Goal: Information Seeking & Learning: Learn about a topic

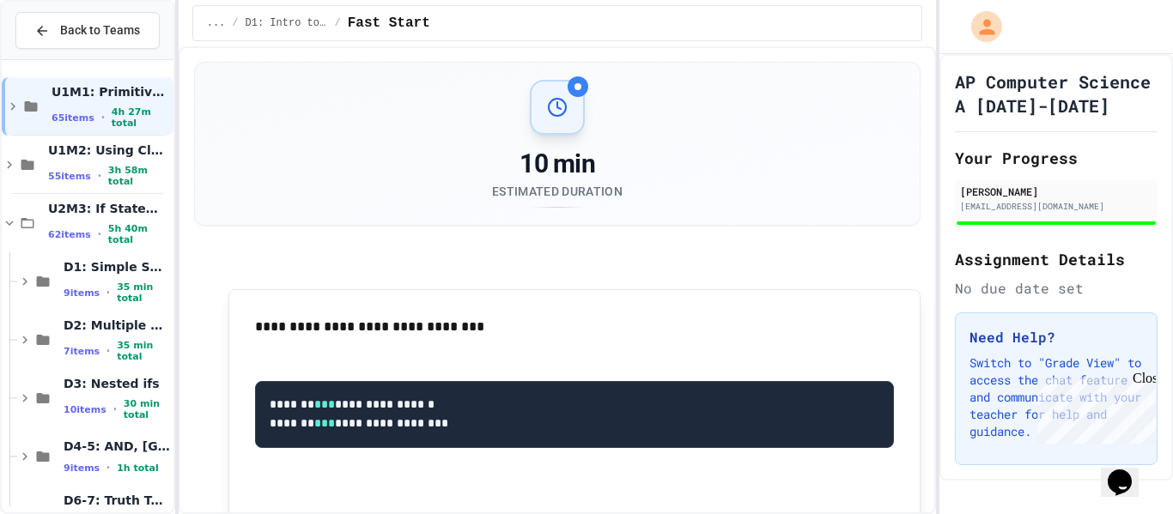
scroll to position [575, 0]
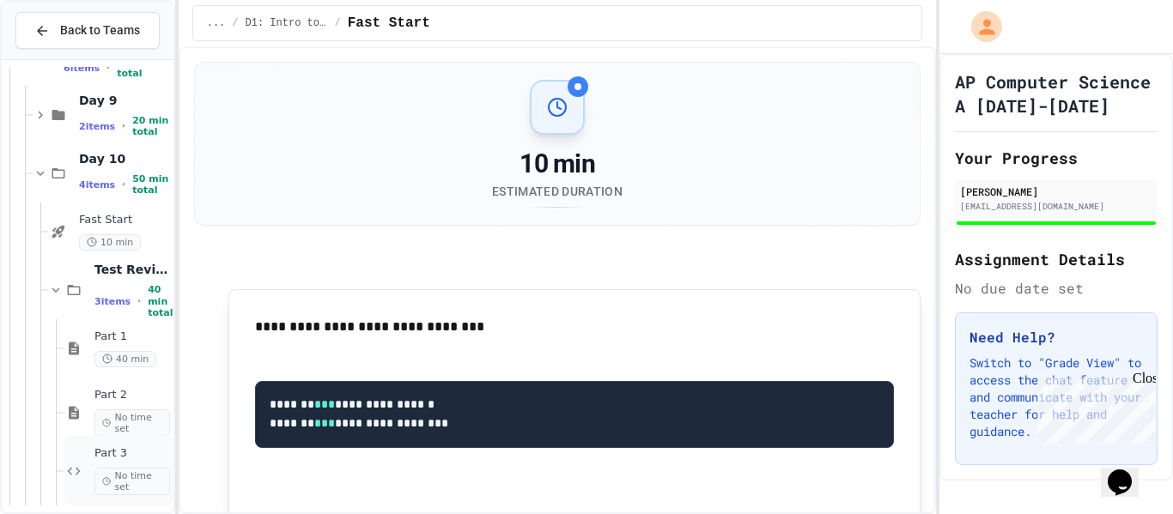
click at [123, 484] on span "No time set" at bounding box center [132, 481] width 76 height 27
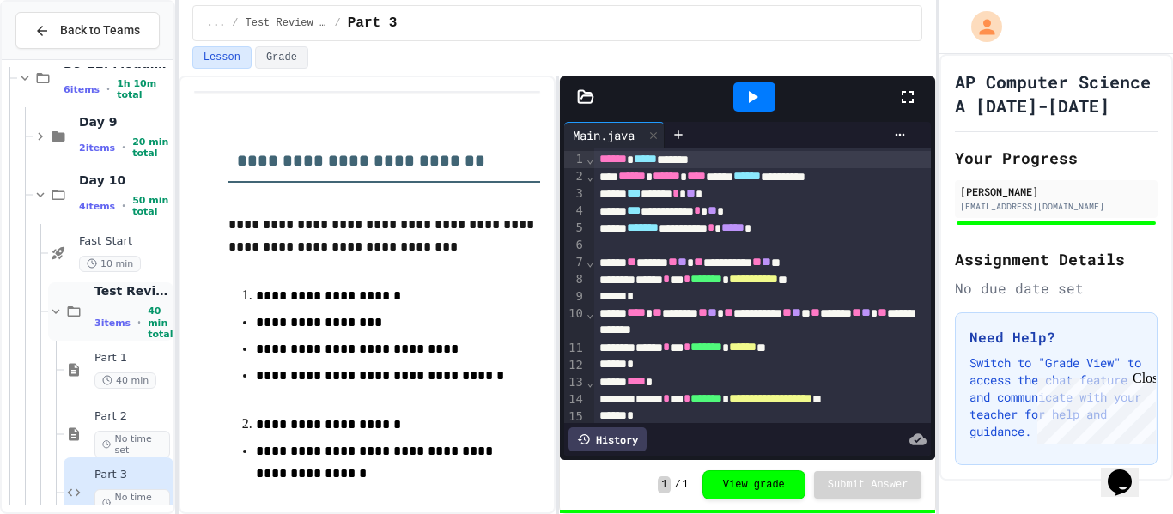
scroll to position [575, 0]
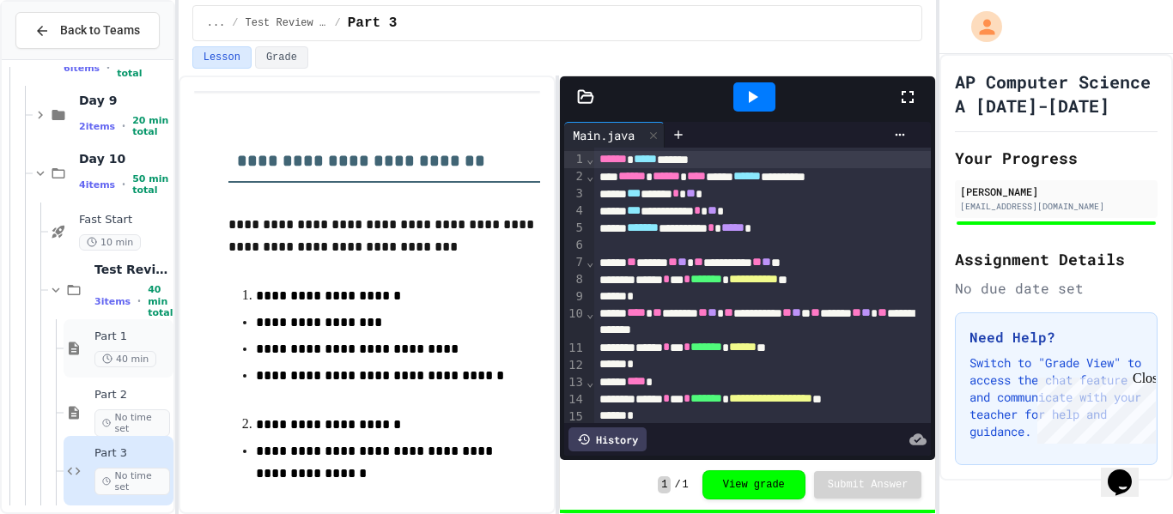
click at [119, 355] on span "40 min" at bounding box center [125, 359] width 62 height 16
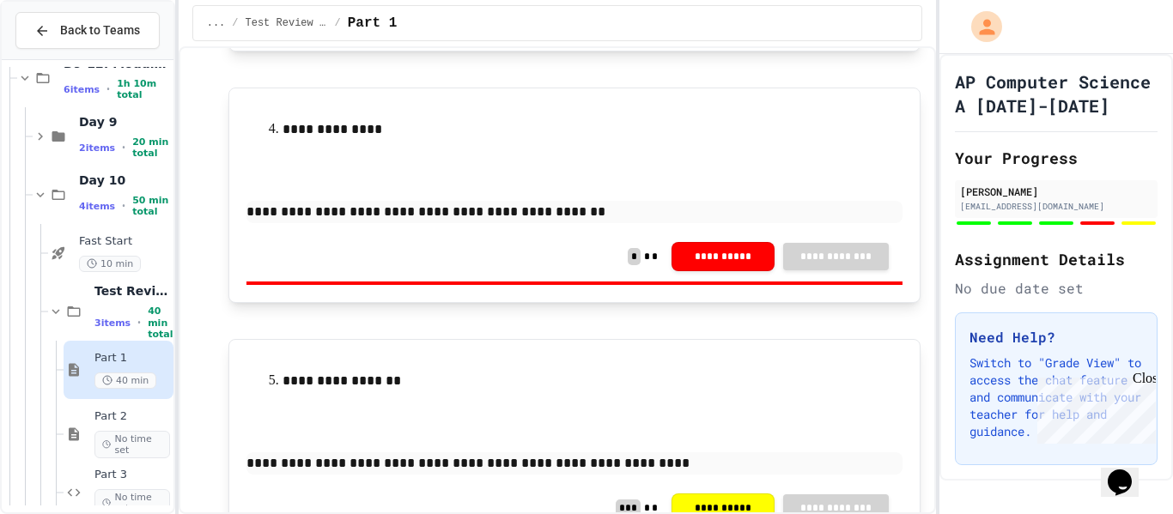
scroll to position [1325, 0]
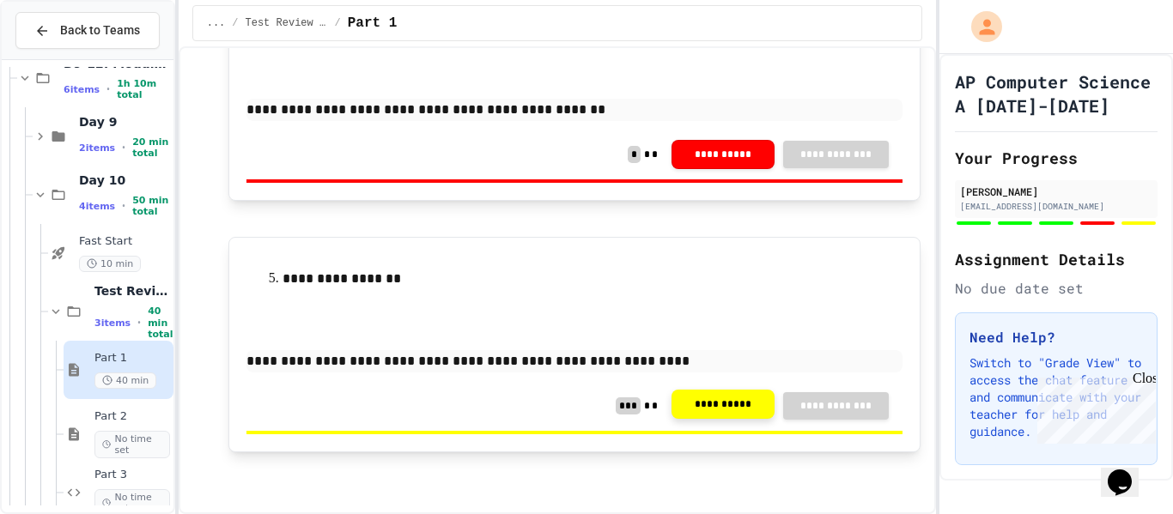
click at [680, 397] on button "**********" at bounding box center [723, 404] width 103 height 29
click at [708, 161] on button "**********" at bounding box center [723, 152] width 103 height 29
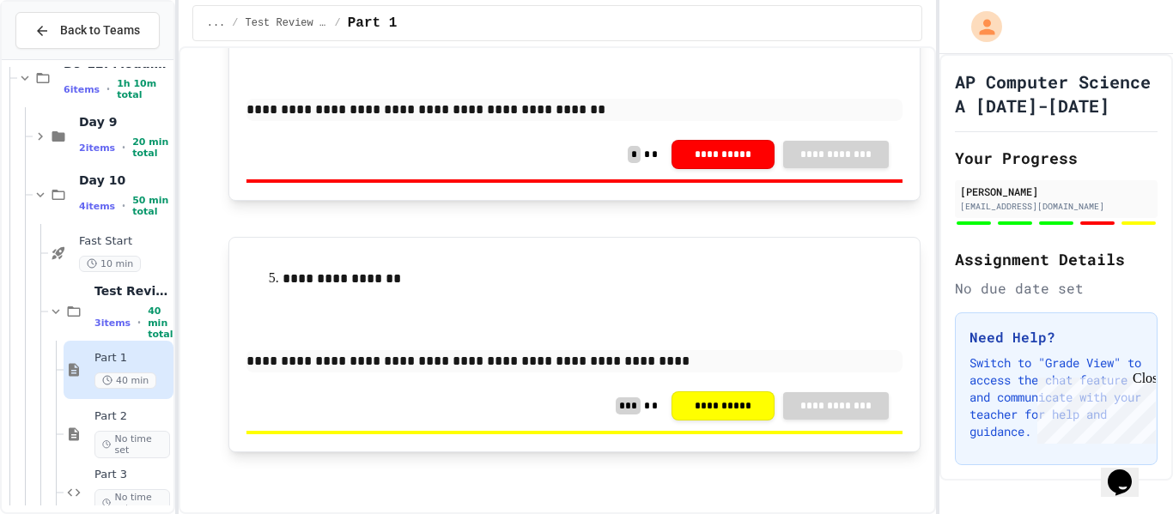
scroll to position [0, 0]
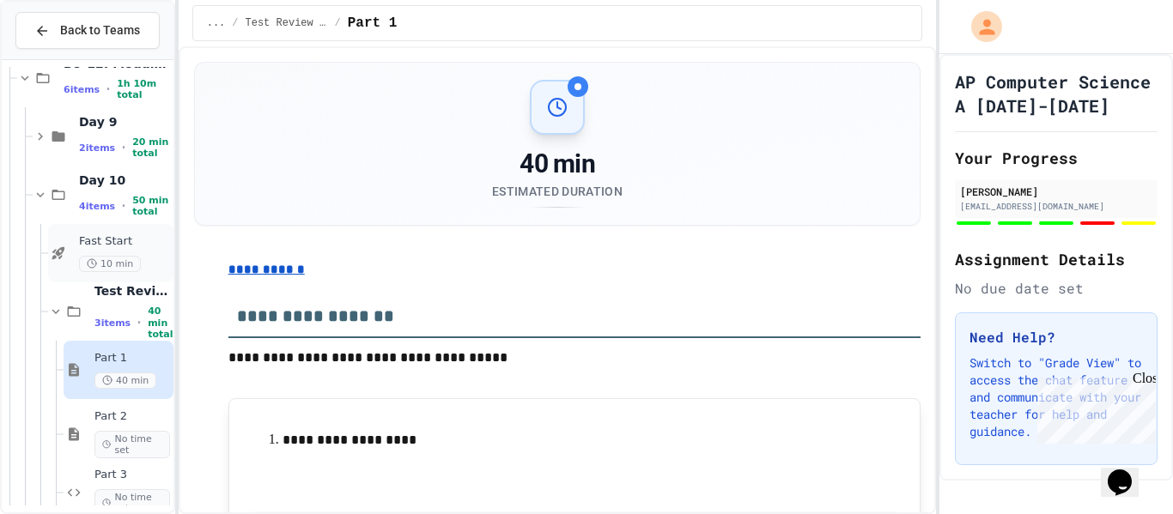
click at [108, 258] on span "10 min" at bounding box center [110, 264] width 62 height 16
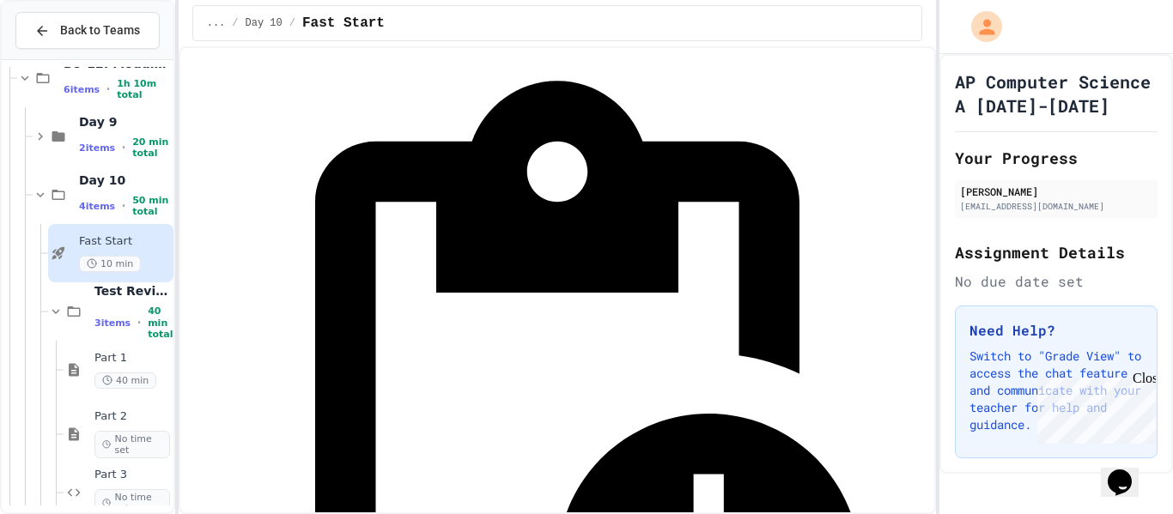
scroll to position [258, 0]
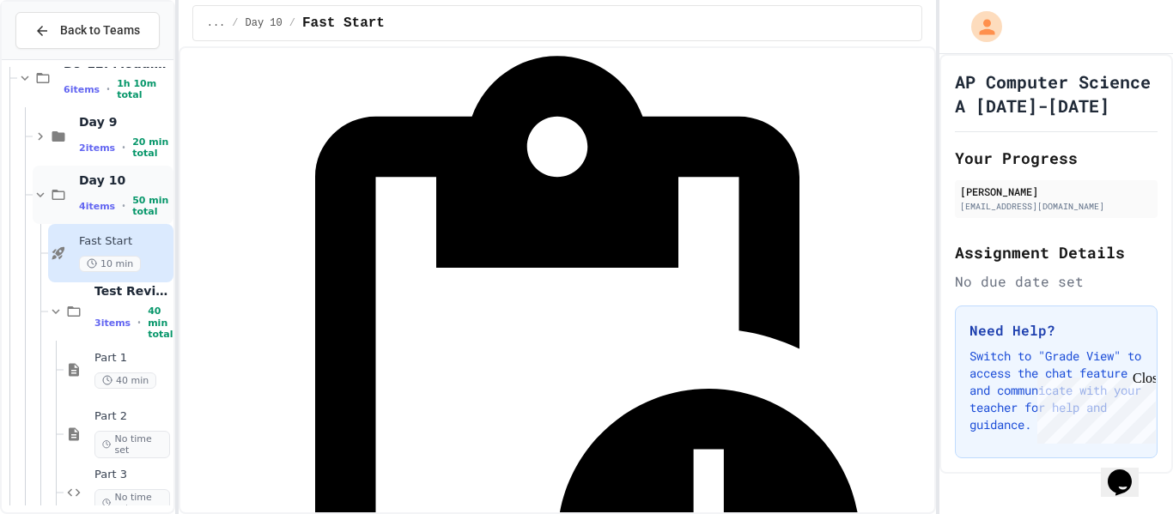
click at [115, 178] on span "Day 10" at bounding box center [124, 180] width 91 height 15
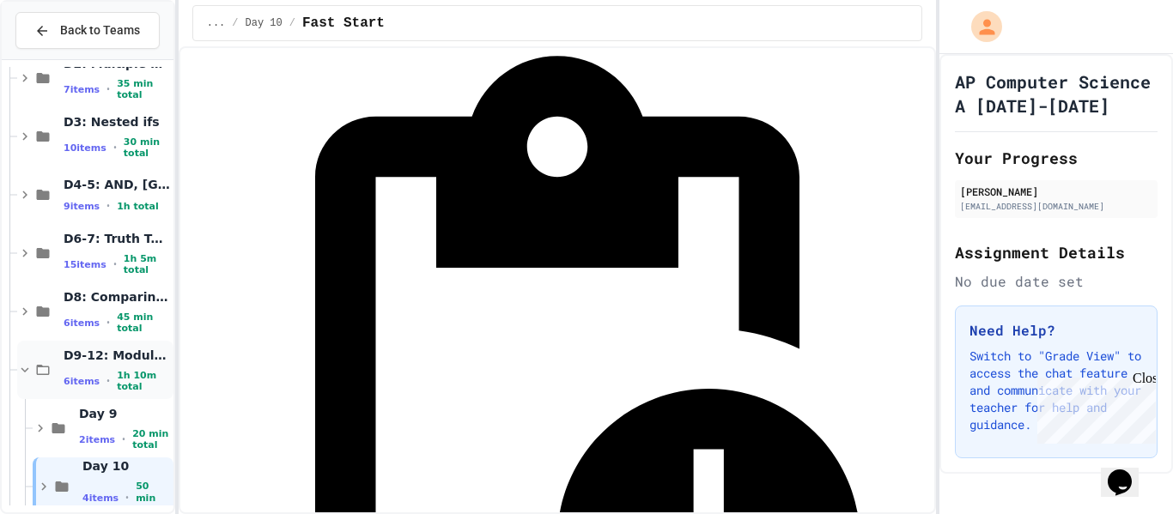
click at [91, 363] on span "D9-12: Module Wrap Up" at bounding box center [117, 355] width 106 height 15
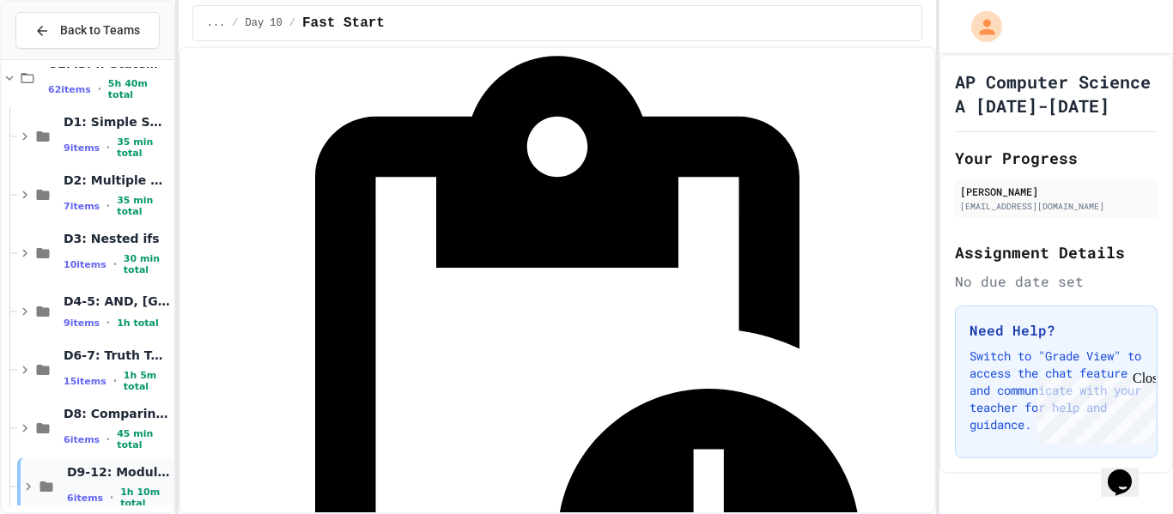
click at [31, 494] on icon at bounding box center [28, 486] width 15 height 15
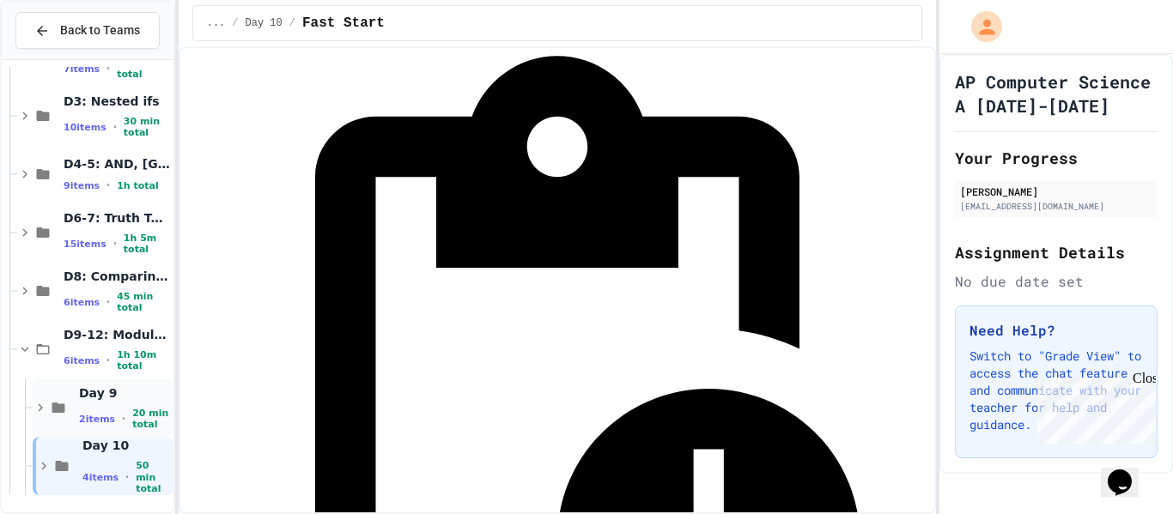
click at [58, 411] on icon at bounding box center [58, 408] width 13 height 10
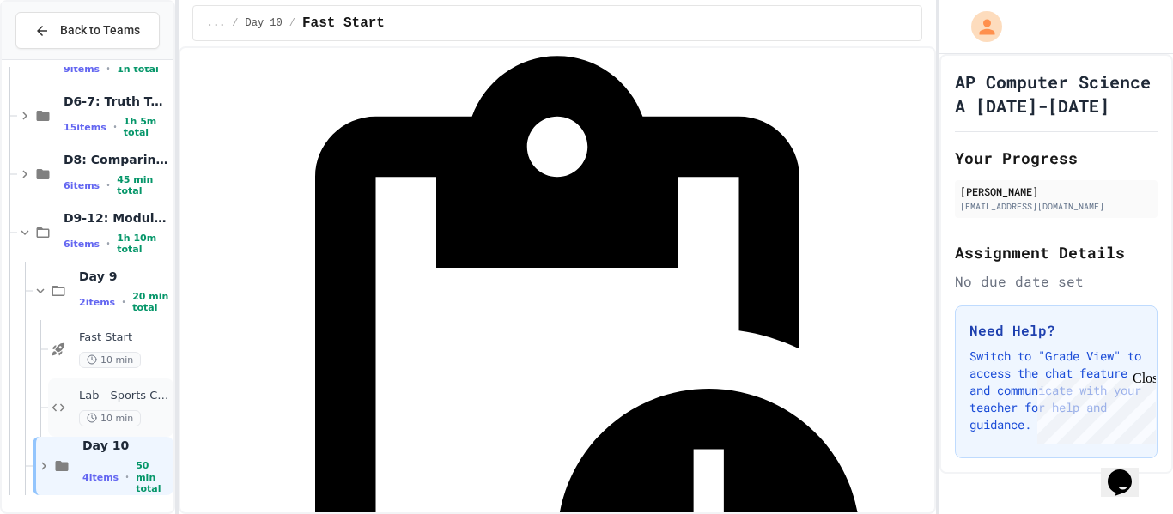
click at [98, 406] on div "Lab - Sports Career Advisor Bot Lab Assignment 10 min" at bounding box center [124, 408] width 91 height 38
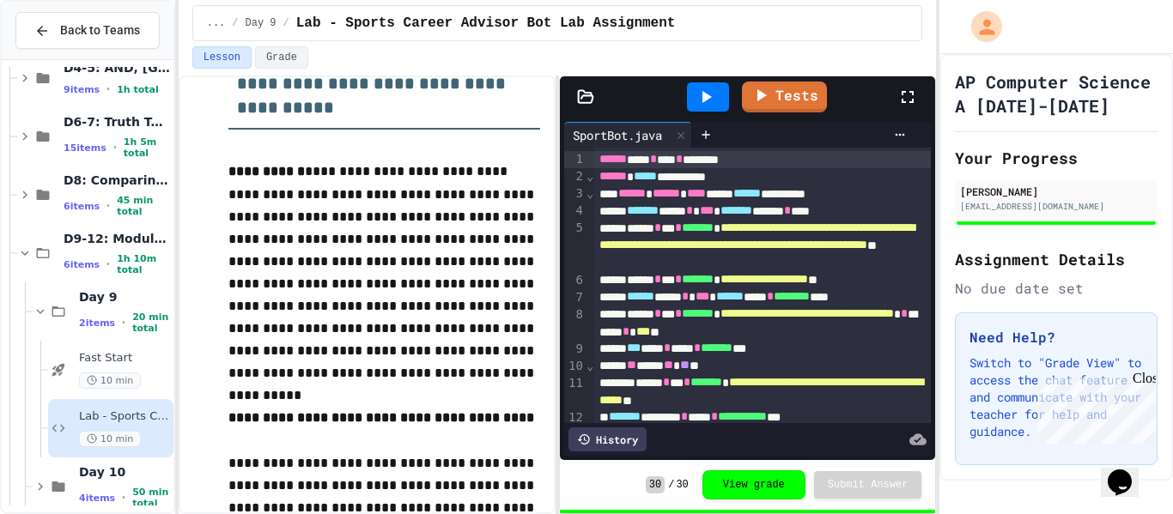
scroll to position [307, 0]
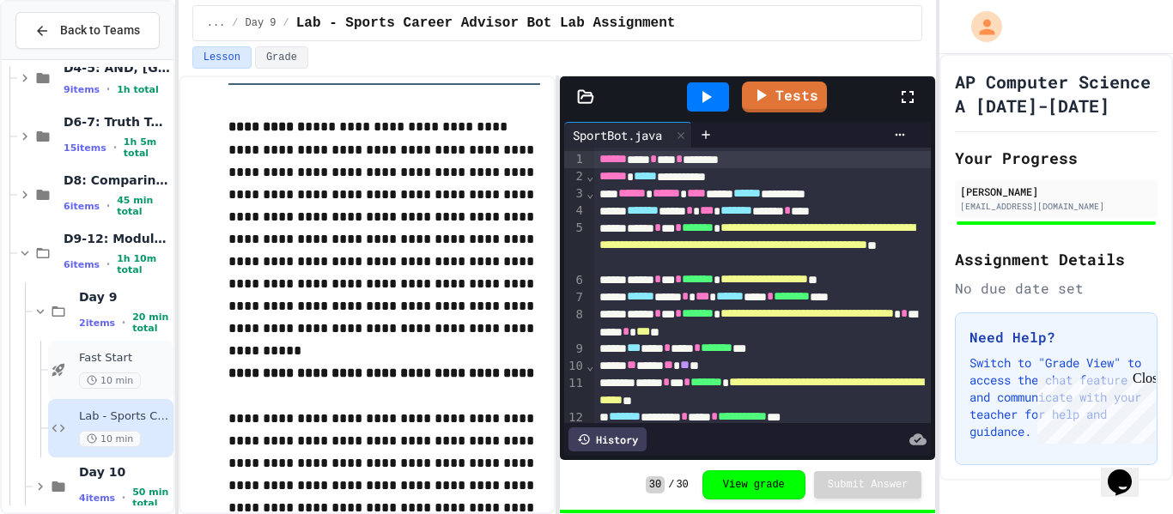
click at [106, 374] on span "10 min" at bounding box center [110, 381] width 62 height 16
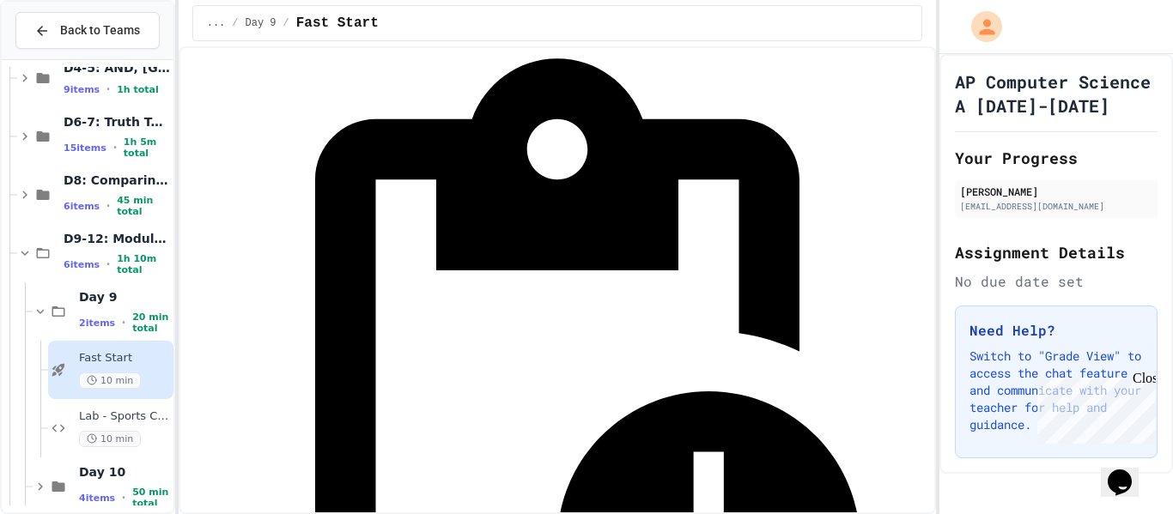
scroll to position [258, 0]
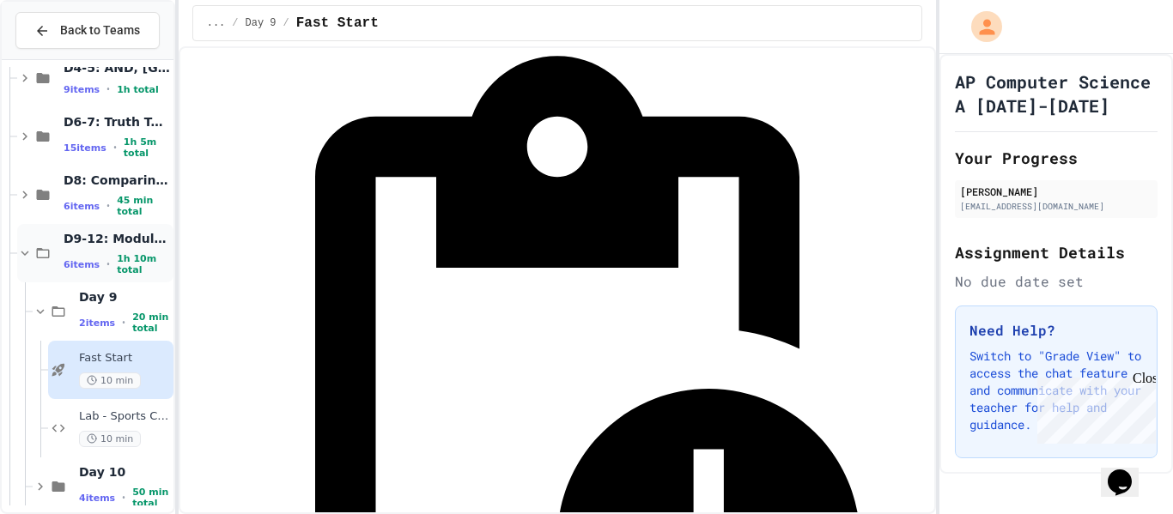
click at [47, 264] on div "D9-12: Module Wrap Up 6 items • 1h 10m total" at bounding box center [95, 253] width 156 height 58
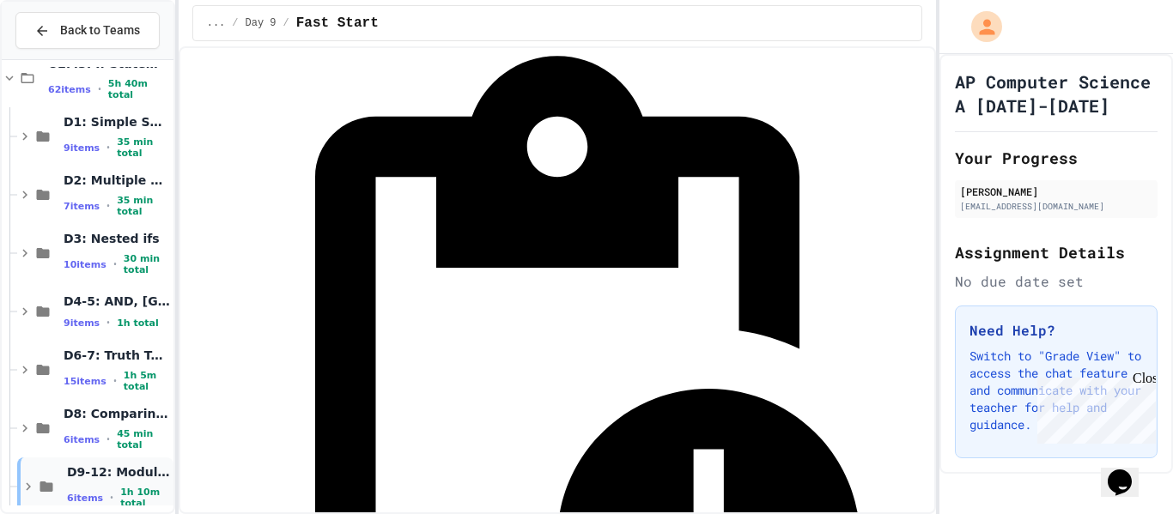
click at [44, 492] on icon at bounding box center [46, 486] width 21 height 15
click at [20, 428] on icon at bounding box center [24, 428] width 15 height 15
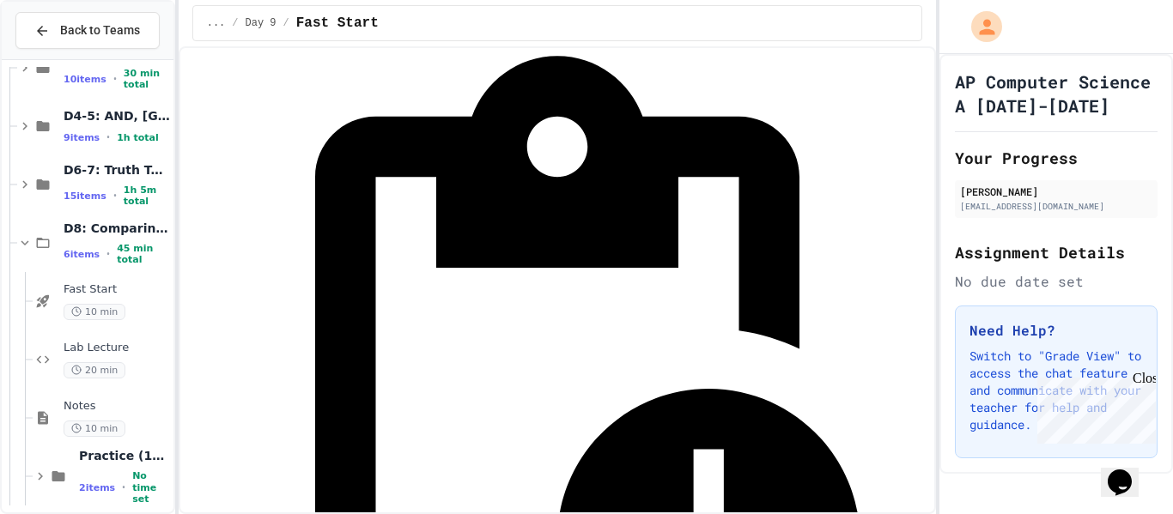
scroll to position [329, 0]
click at [106, 411] on span "Notes" at bounding box center [117, 408] width 106 height 15
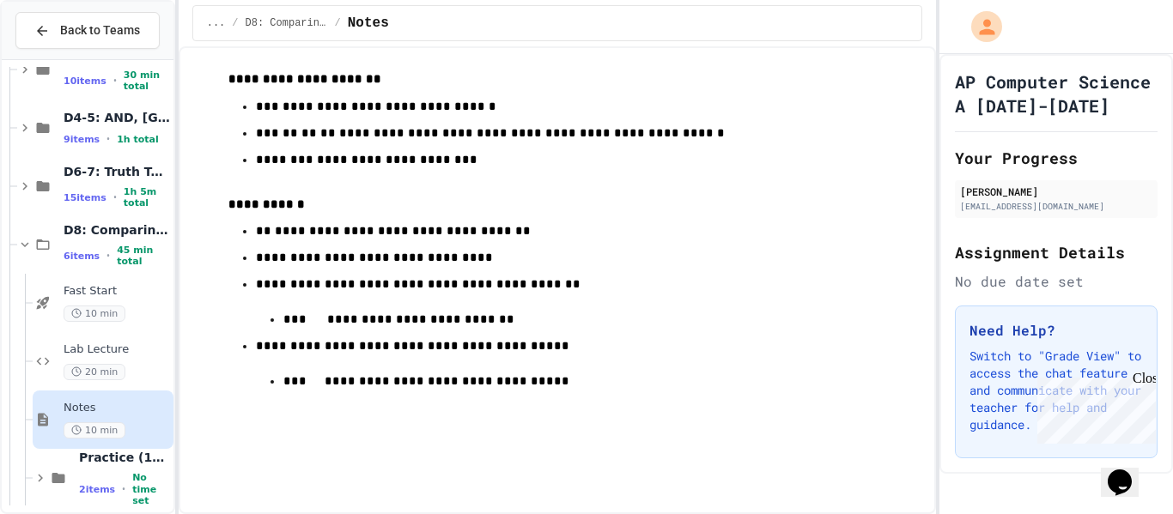
scroll to position [363, 0]
click at [102, 356] on div "Lab Lecture 20 min" at bounding box center [117, 362] width 106 height 38
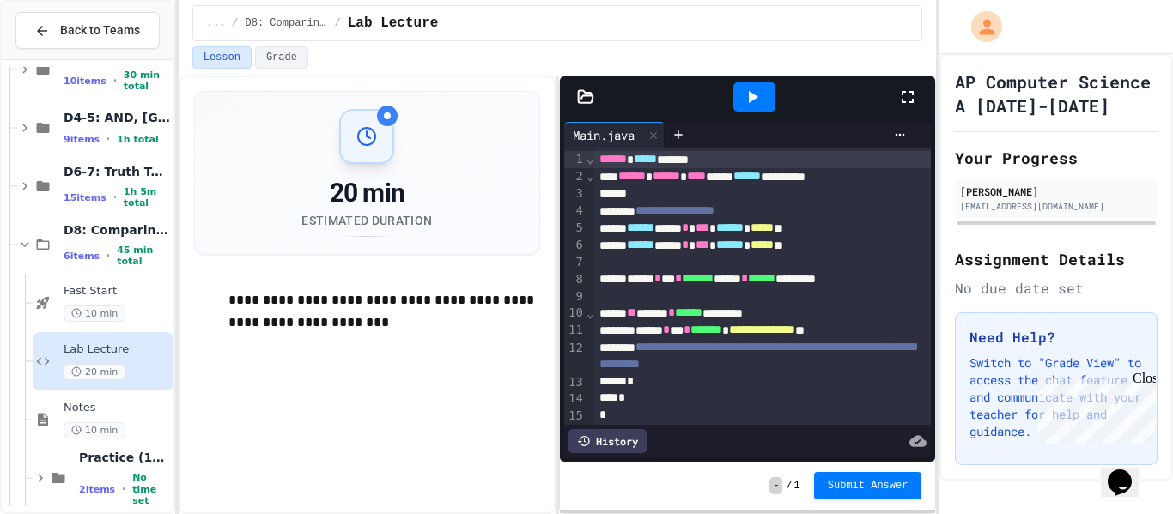
scroll to position [3, 0]
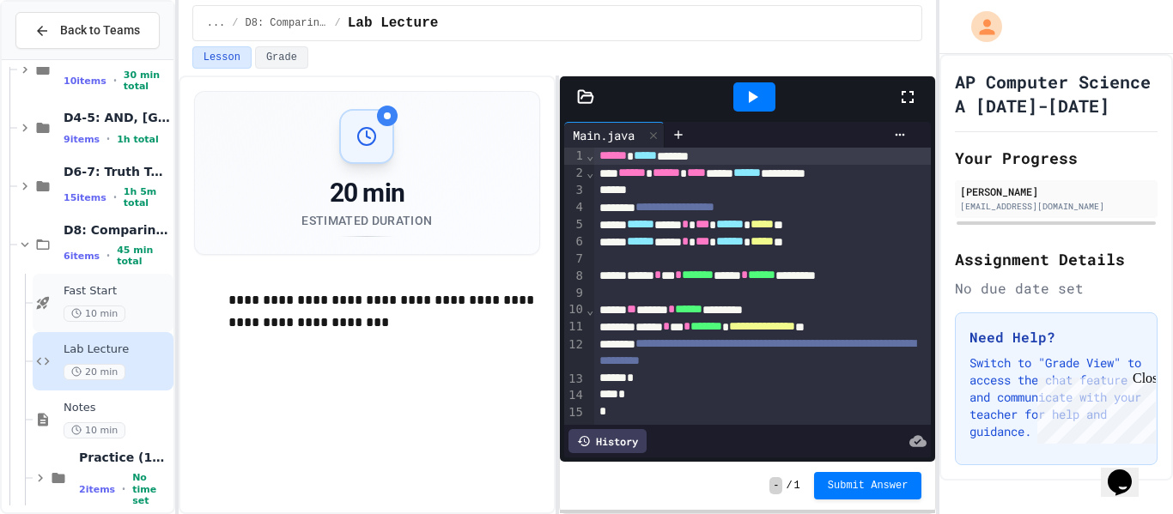
click at [82, 302] on div "Fast Start 10 min" at bounding box center [117, 303] width 106 height 38
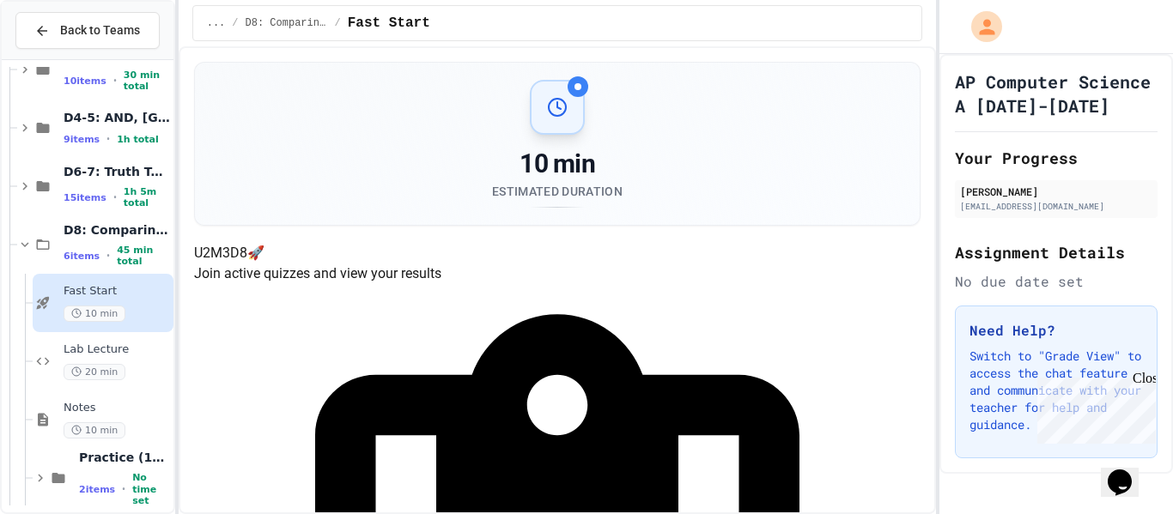
scroll to position [258, 0]
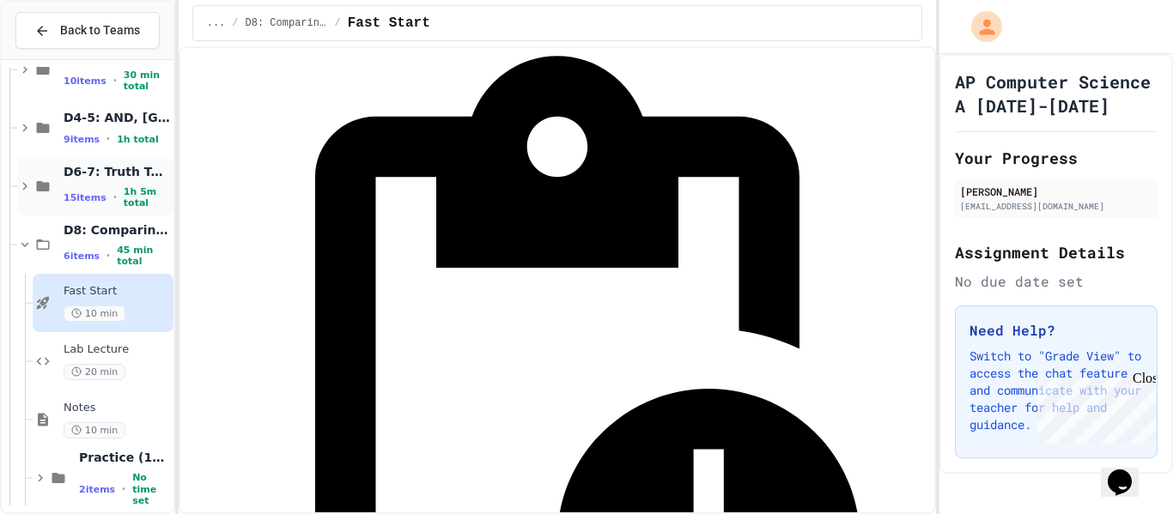
click at [99, 194] on span "15 items" at bounding box center [85, 197] width 43 height 11
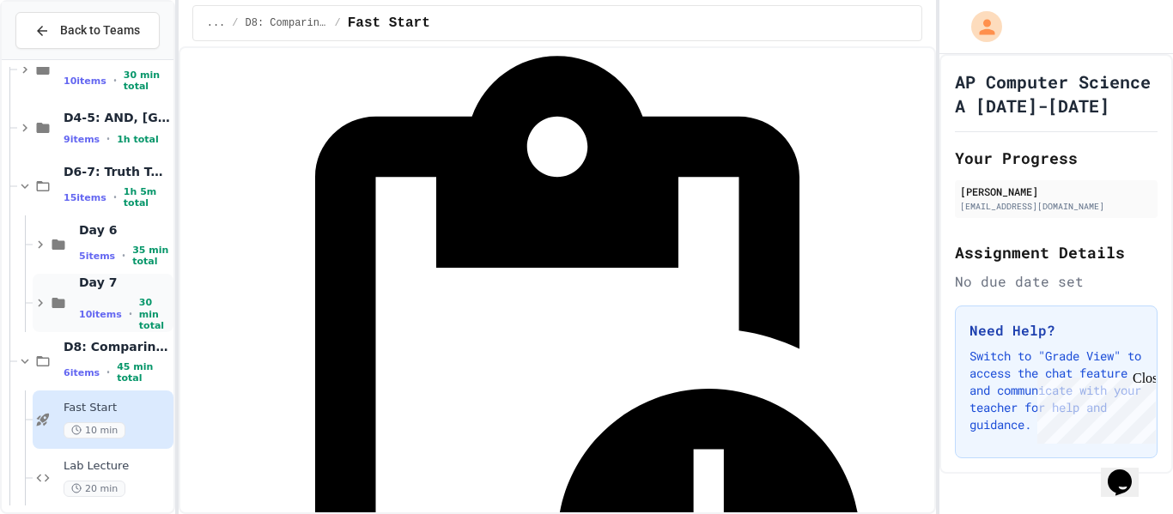
click at [89, 290] on span "Day 7" at bounding box center [124, 282] width 91 height 15
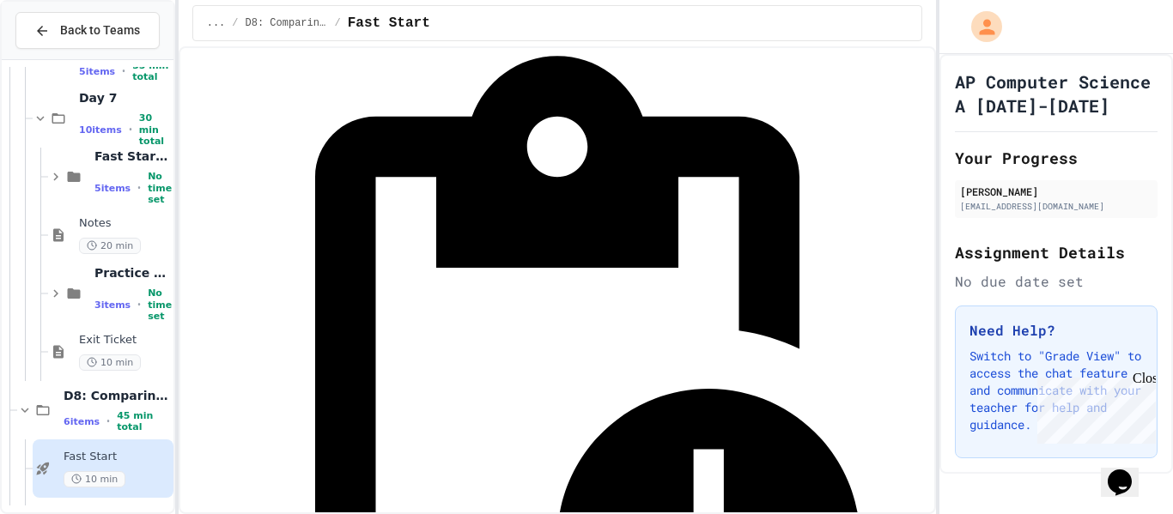
scroll to position [574, 0]
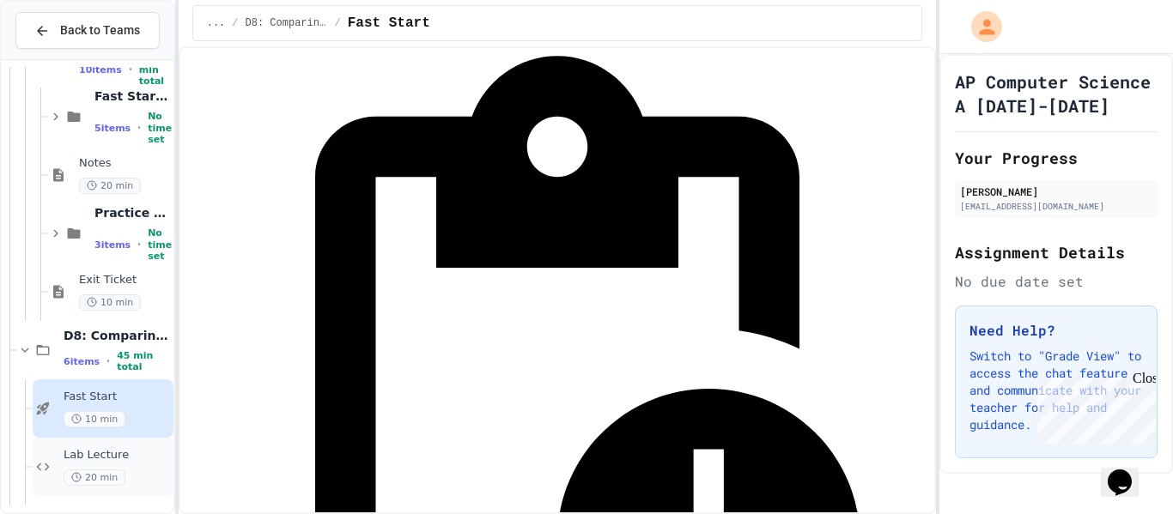
click at [67, 458] on span "Lab Lecture" at bounding box center [117, 455] width 106 height 15
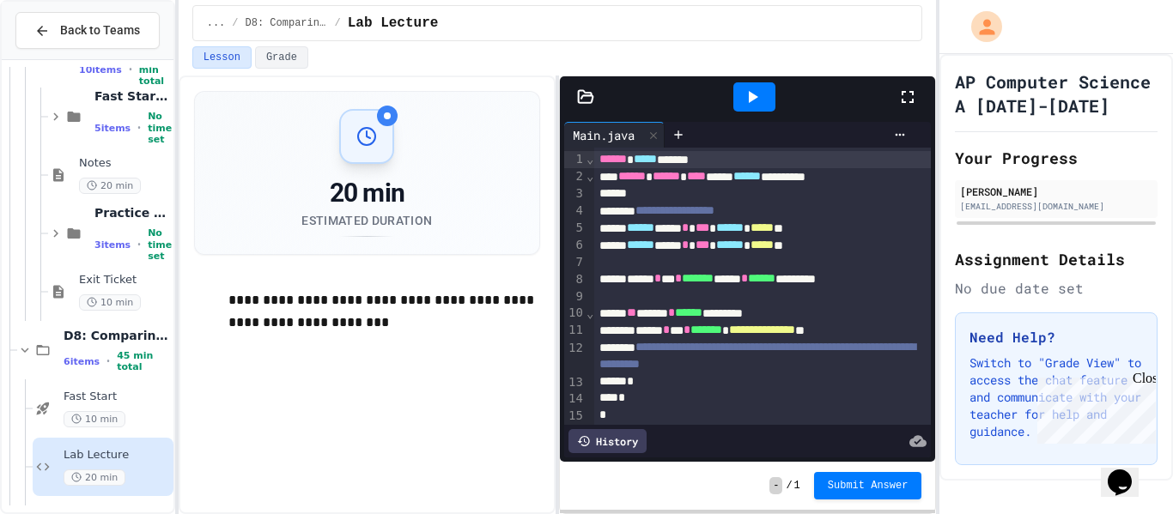
scroll to position [3, 0]
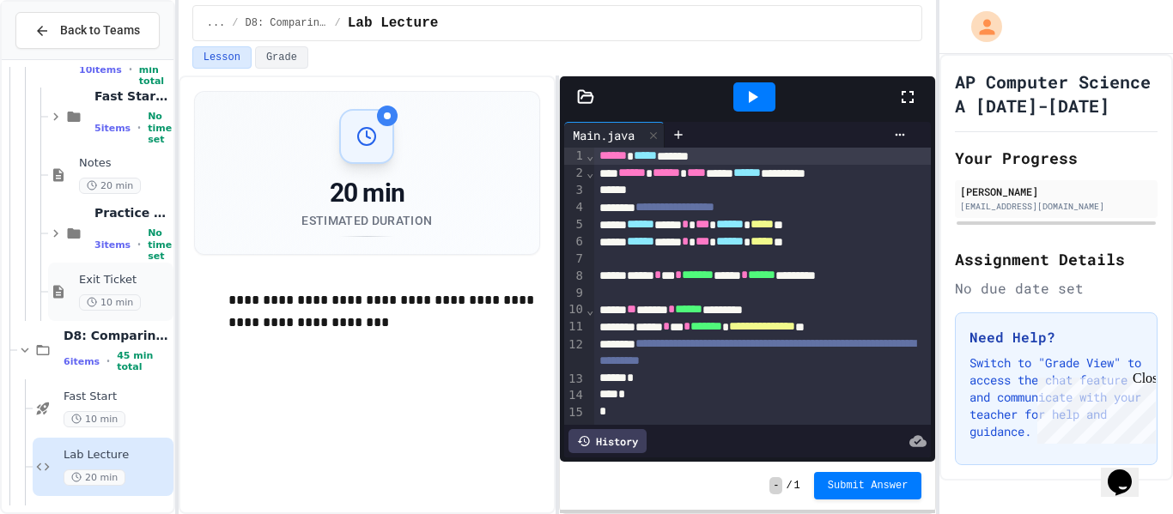
click at [127, 295] on span "10 min" at bounding box center [110, 303] width 62 height 16
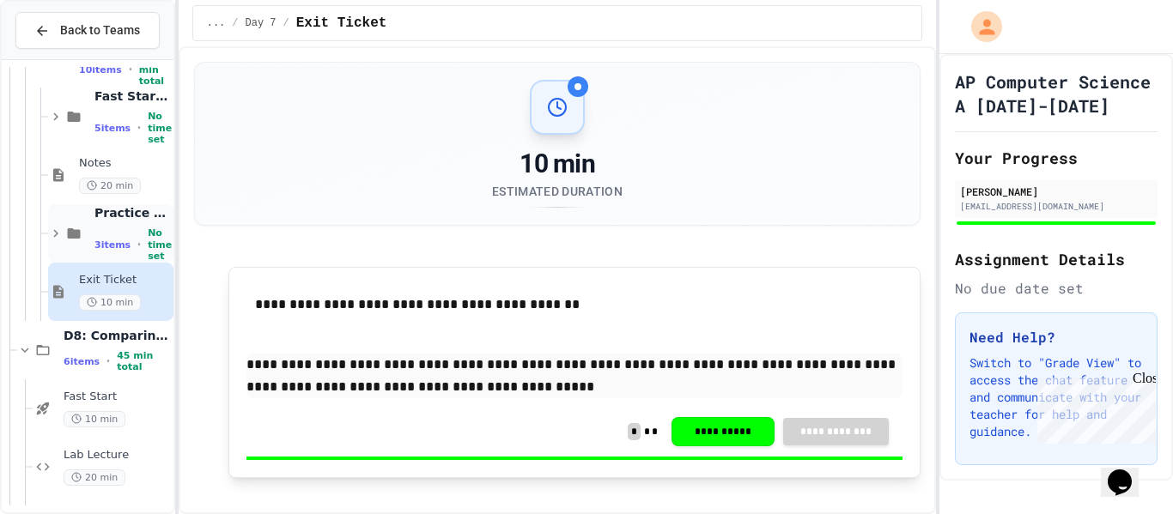
click at [124, 241] on div "3 items • No time set" at bounding box center [132, 245] width 76 height 34
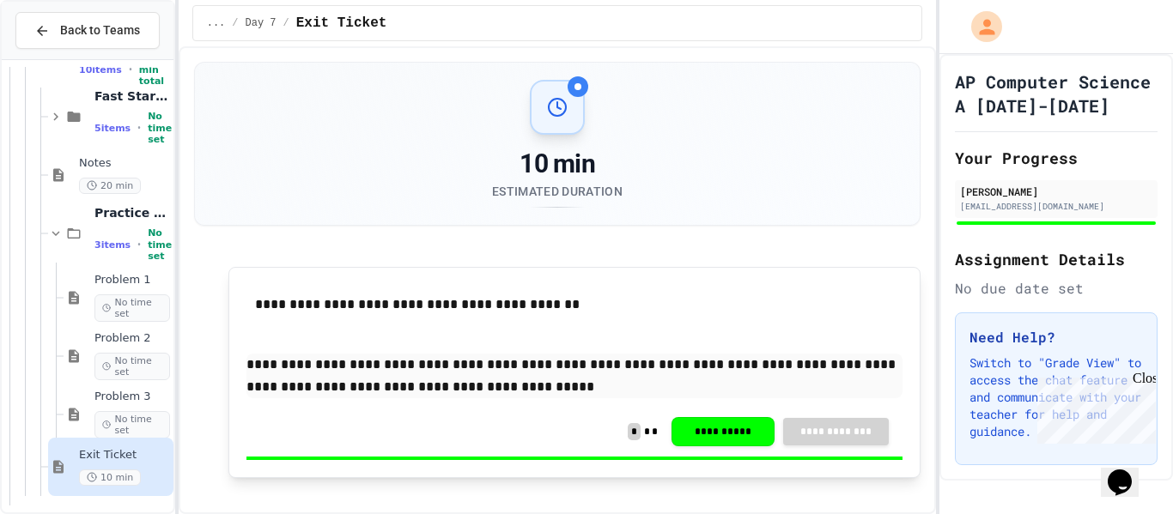
scroll to position [642, 0]
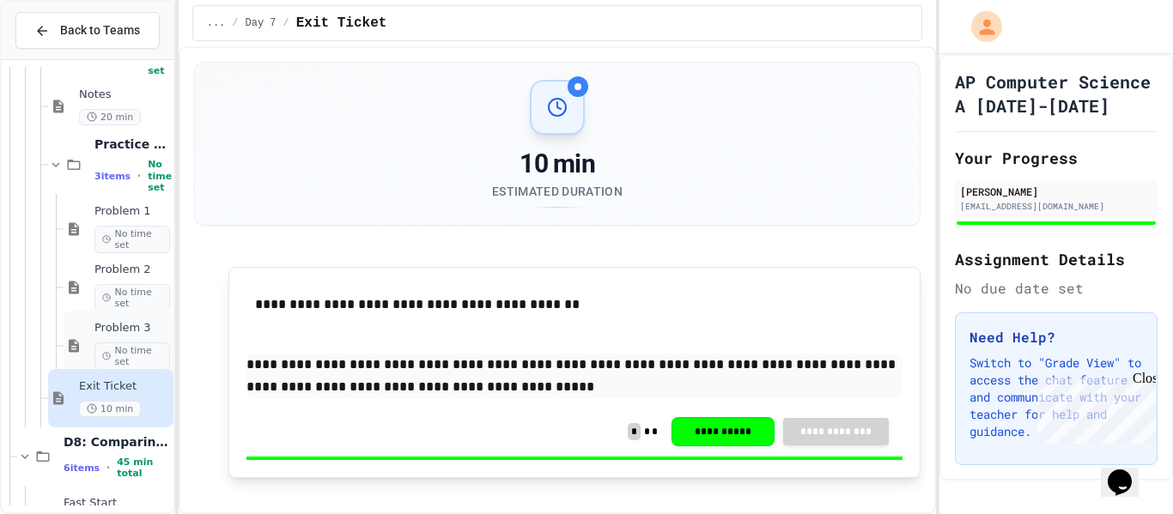
click at [116, 337] on div "Problem 3 No time set" at bounding box center [132, 345] width 76 height 49
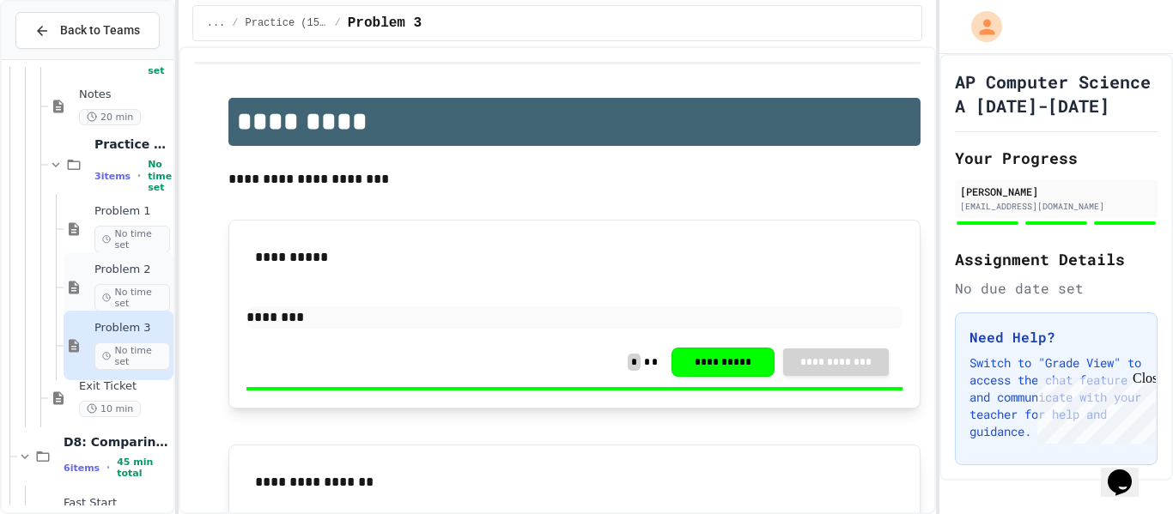
click at [94, 286] on span "No time set" at bounding box center [132, 297] width 76 height 27
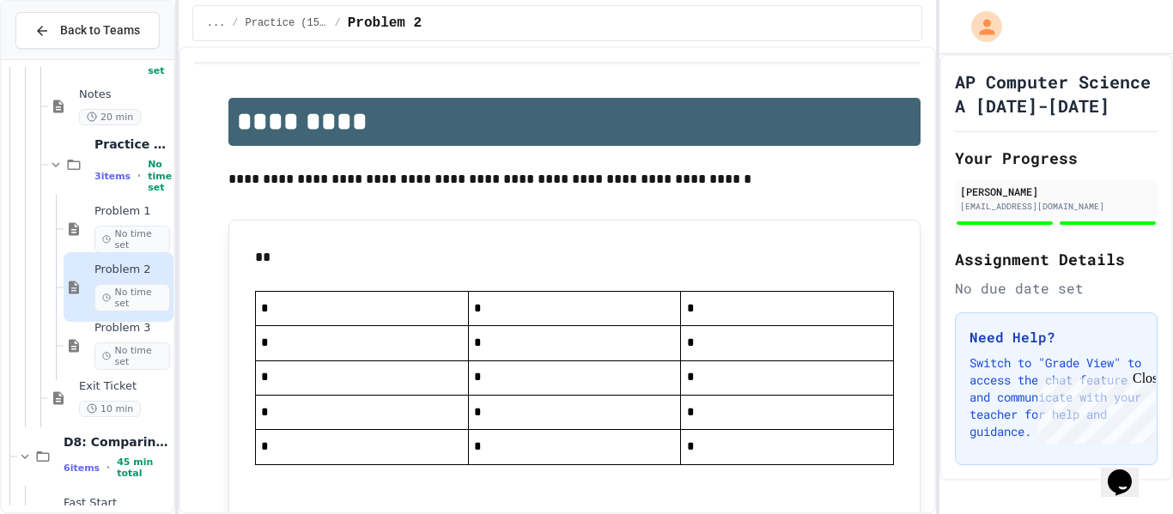
scroll to position [740, 0]
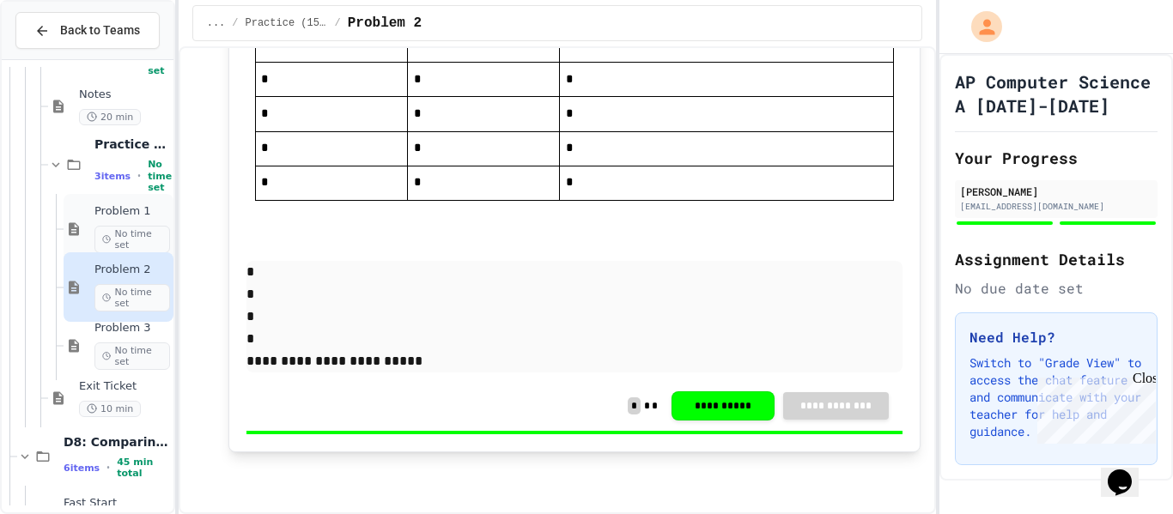
click at [93, 227] on div "Problem 1 No time set" at bounding box center [119, 229] width 110 height 70
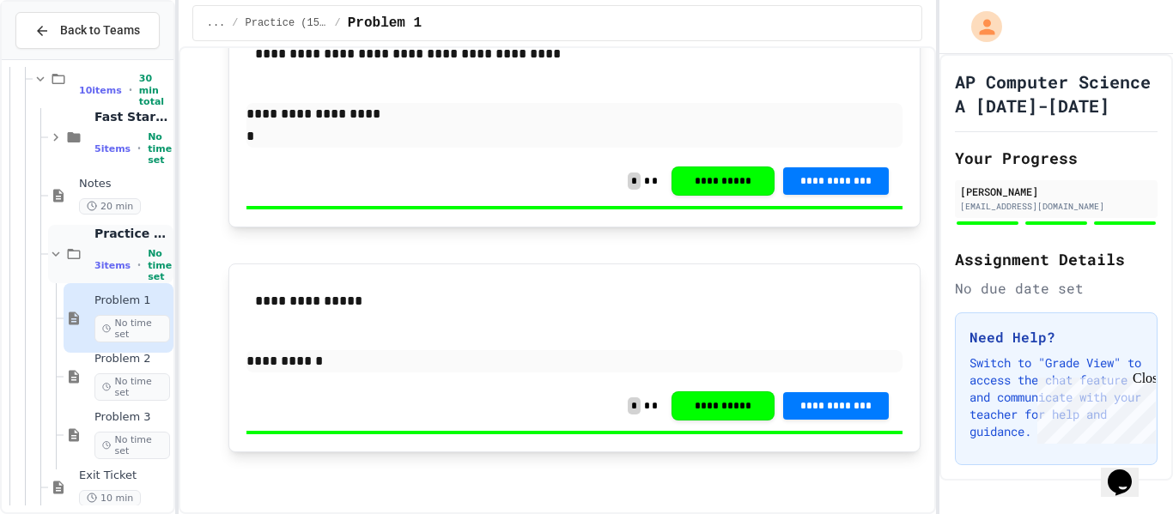
scroll to position [551, 0]
click at [111, 191] on span "Notes" at bounding box center [124, 186] width 91 height 15
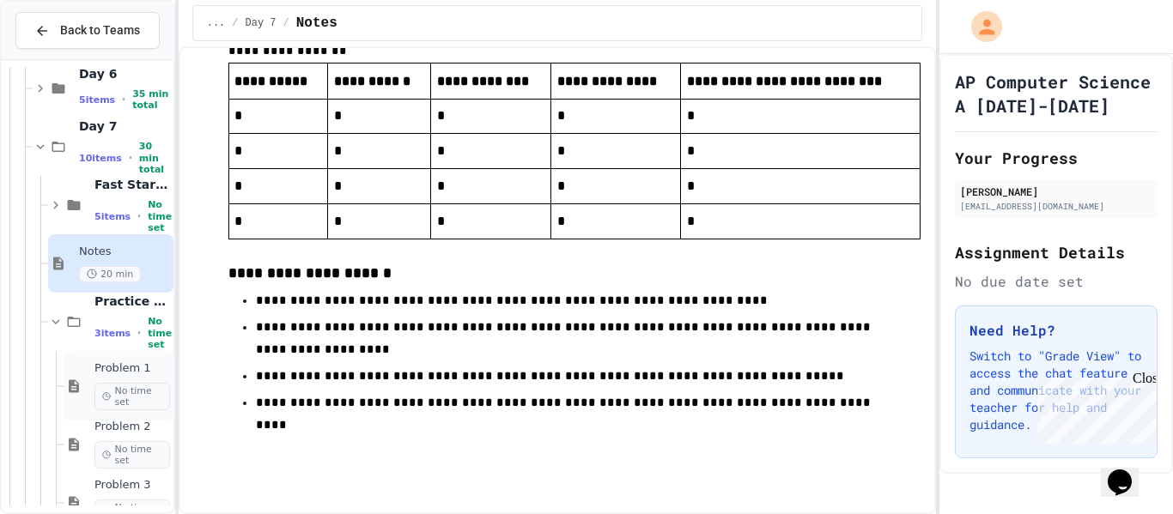
scroll to position [484, 0]
click at [104, 200] on div "5 items • No time set" at bounding box center [132, 217] width 76 height 34
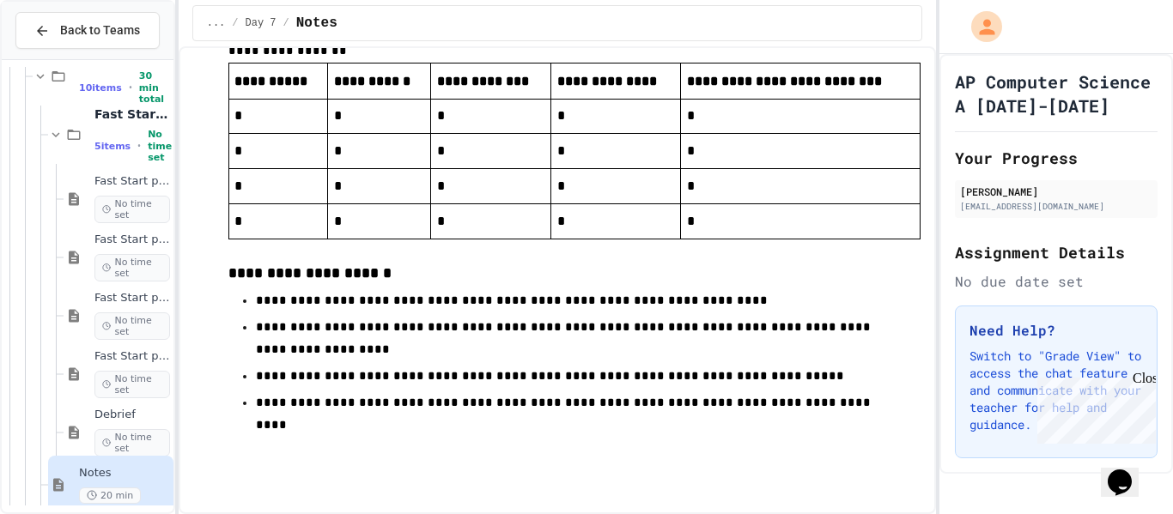
scroll to position [587, 0]
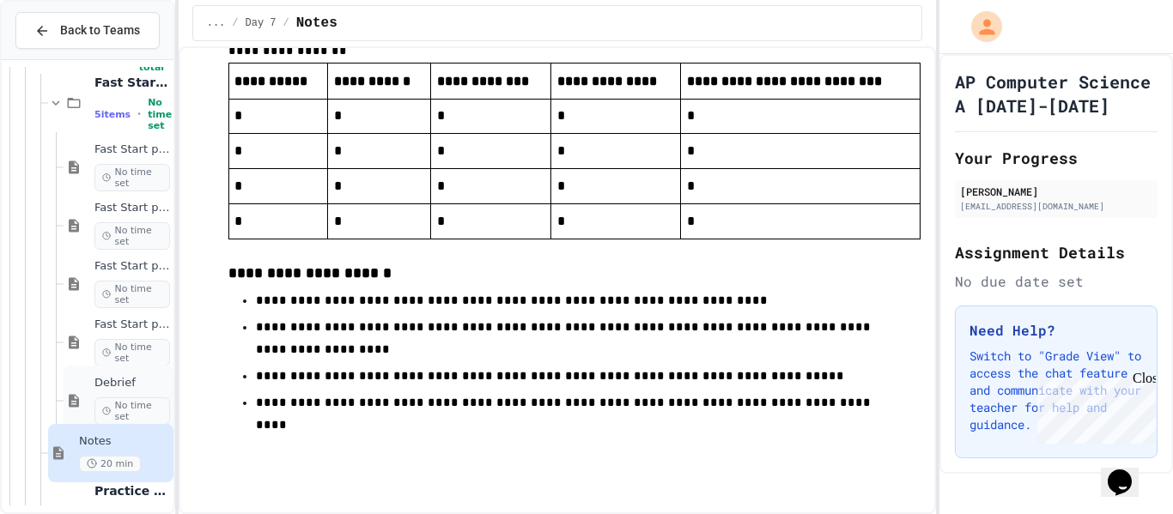
click at [149, 399] on span "No time set" at bounding box center [132, 411] width 76 height 27
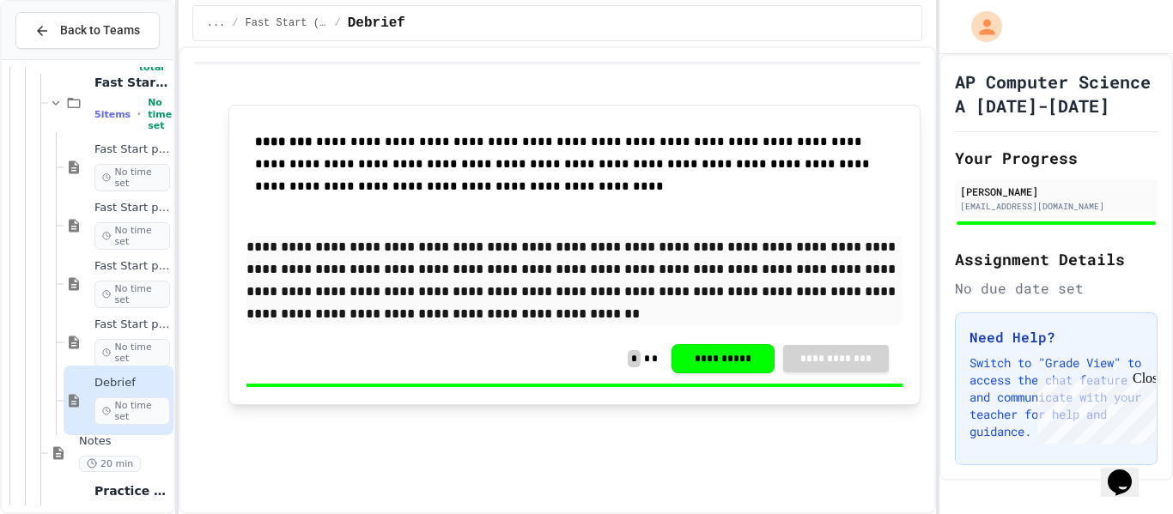
click at [137, 368] on div "Debrief No time set" at bounding box center [119, 401] width 110 height 70
click at [130, 313] on div "Fast Start pt.4 No time set" at bounding box center [119, 342] width 110 height 70
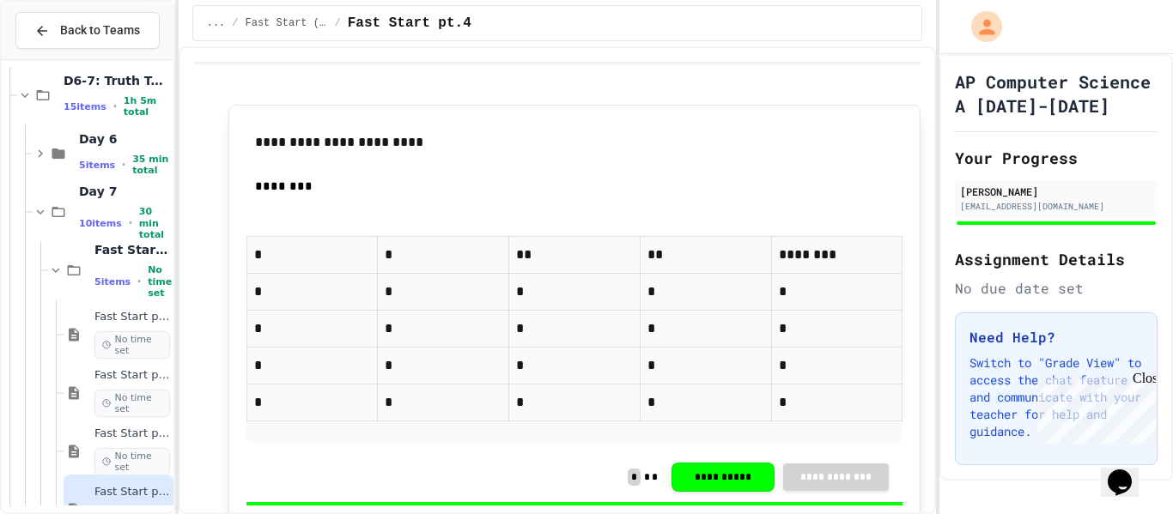
scroll to position [413, 0]
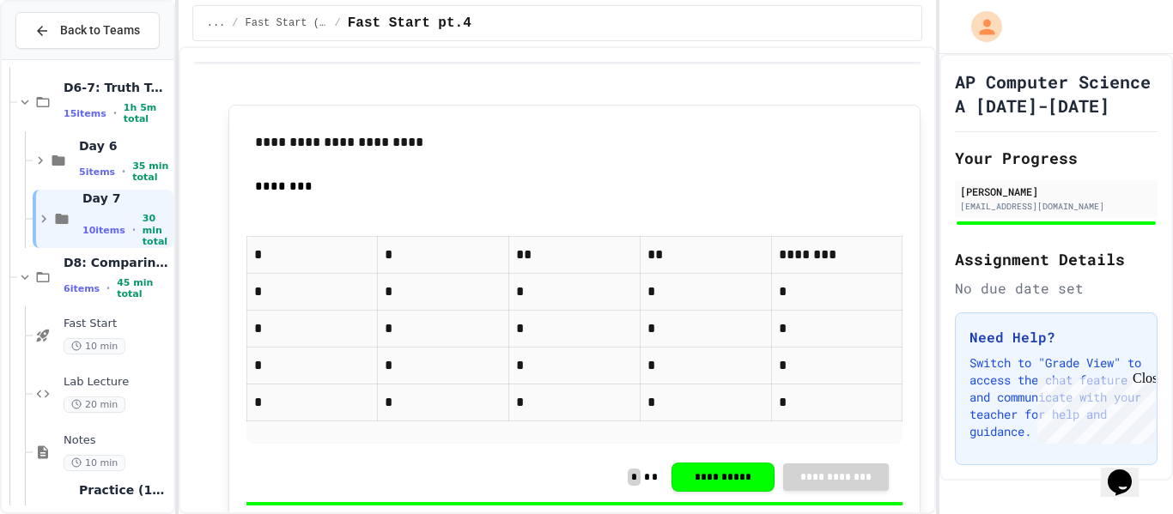
click at [125, 202] on span "Day 7" at bounding box center [126, 198] width 88 height 15
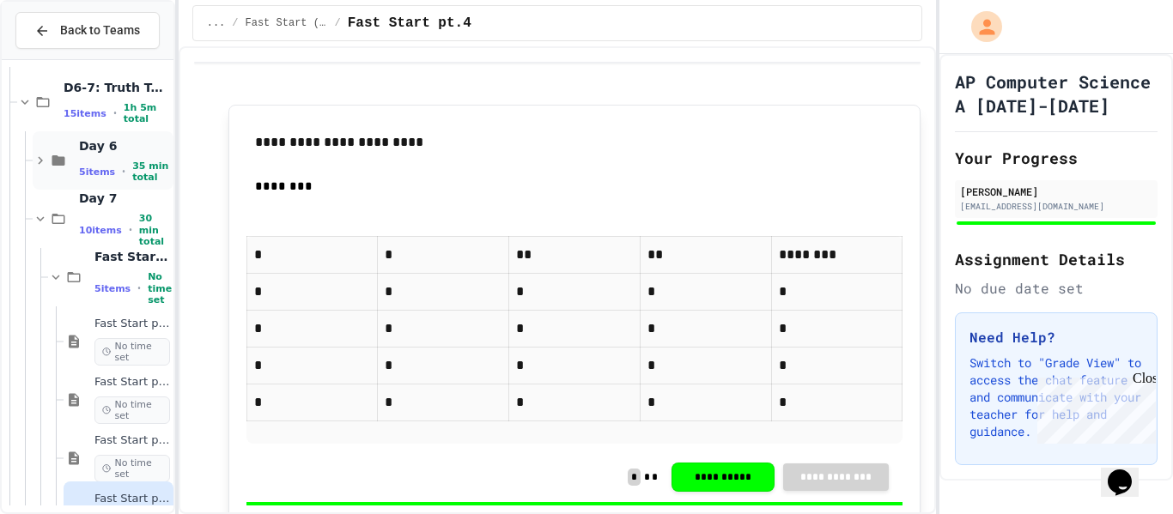
click at [119, 175] on div "5 items • 35 min total" at bounding box center [124, 172] width 91 height 22
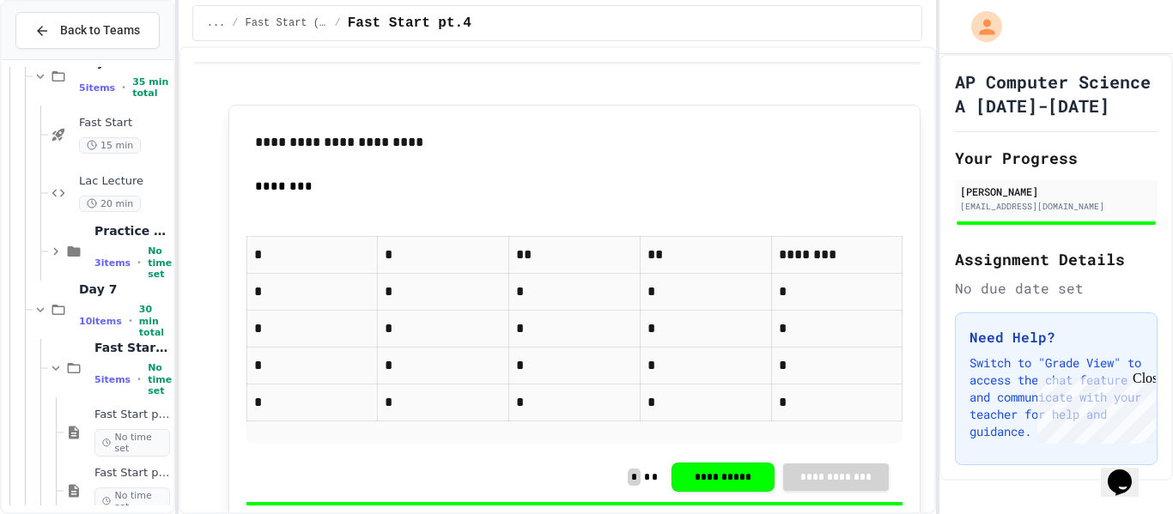
scroll to position [502, 0]
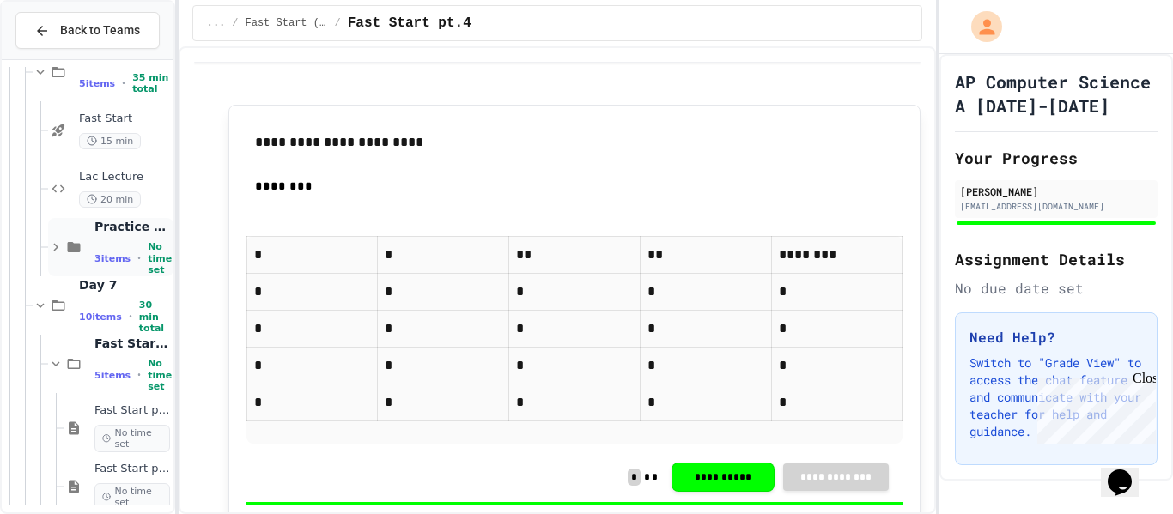
click at [90, 229] on div "Practice (15 mins) 3 items • No time set" at bounding box center [110, 247] width 125 height 58
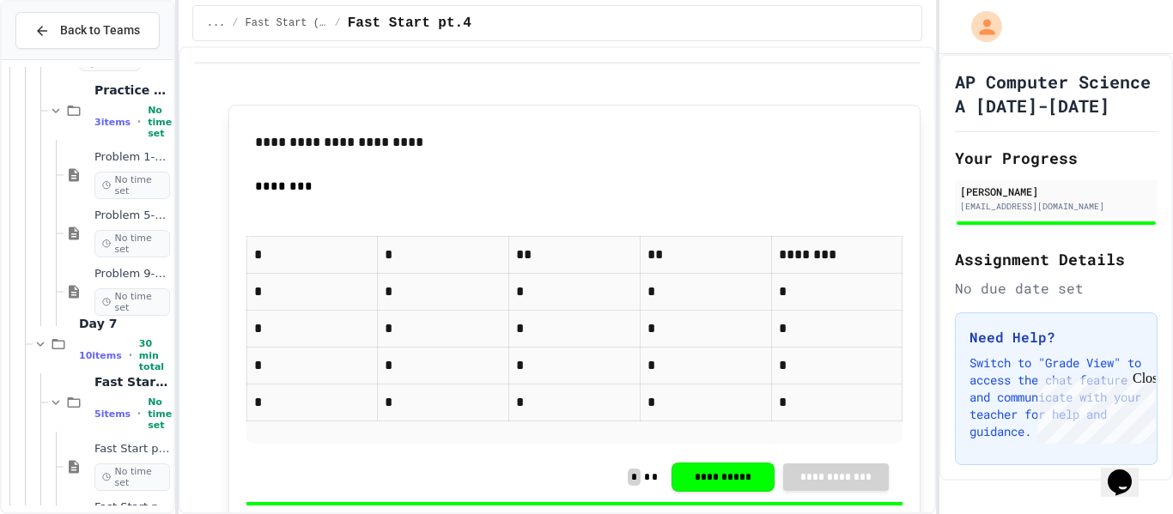
scroll to position [640, 0]
click at [111, 277] on span "Problem 9-10: Discussion Questions" at bounding box center [132, 272] width 76 height 15
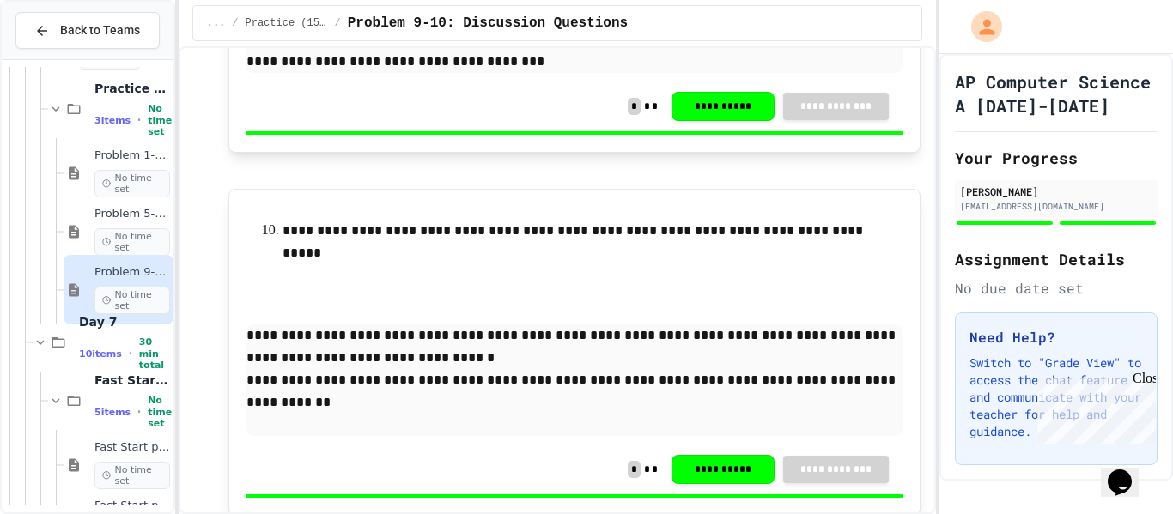
scroll to position [346, 0]
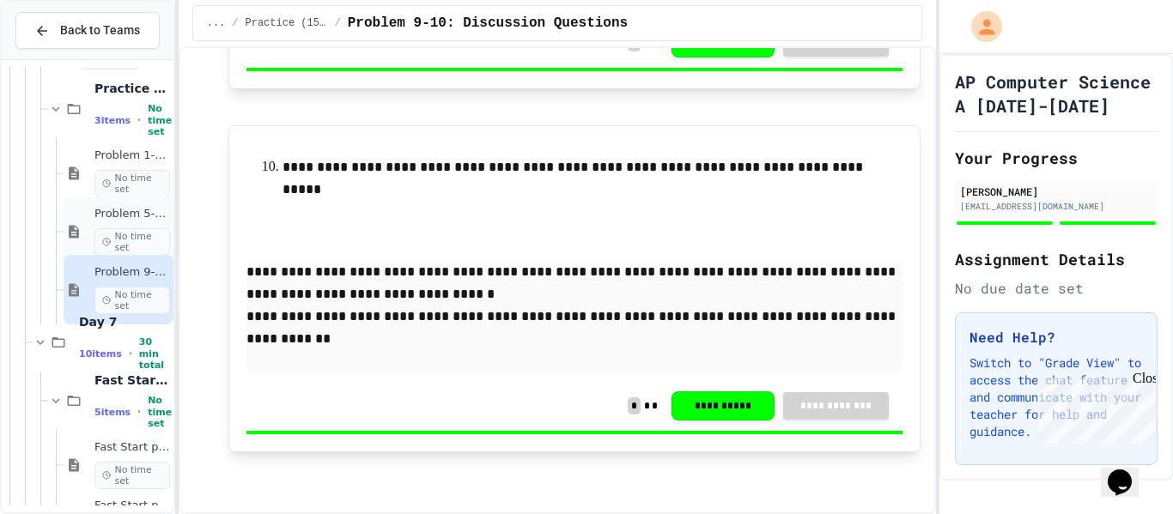
click at [112, 225] on div "Problem 5-8: Compound Expressions No time set" at bounding box center [132, 231] width 76 height 49
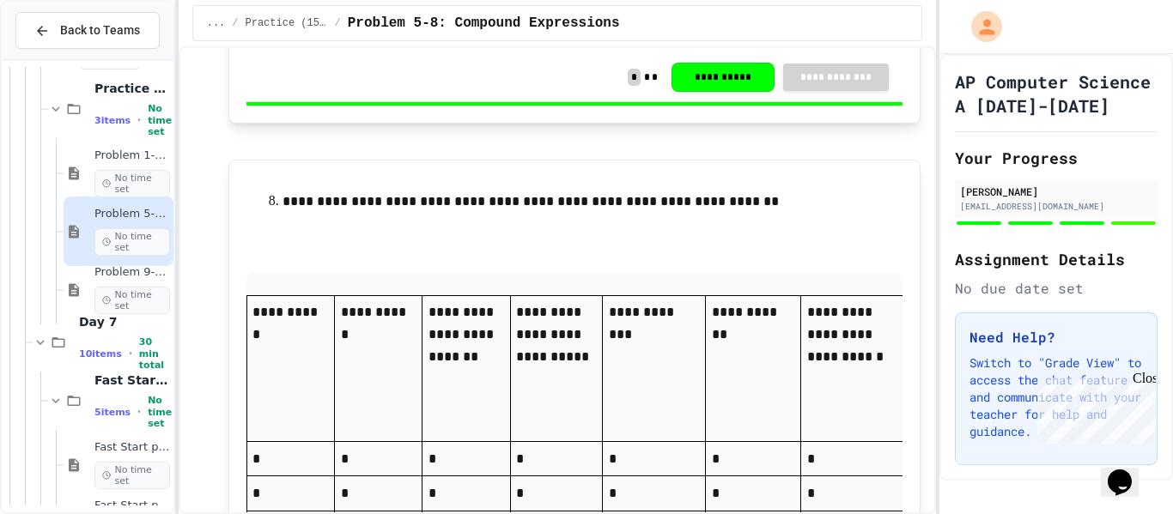
scroll to position [2375, 0]
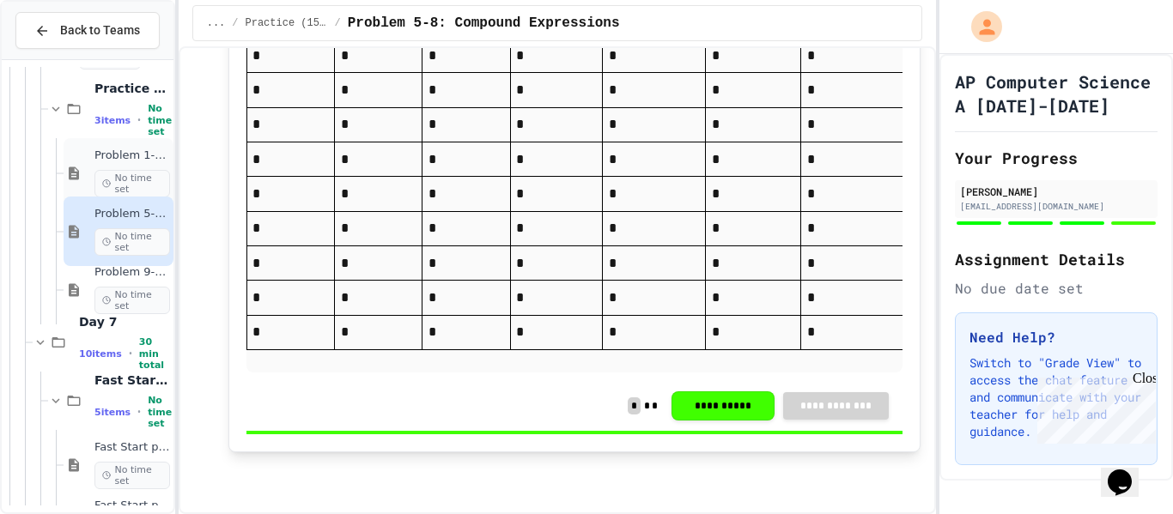
click at [148, 161] on span "Problem 1-4: Boolean Expression Practice" at bounding box center [132, 156] width 76 height 15
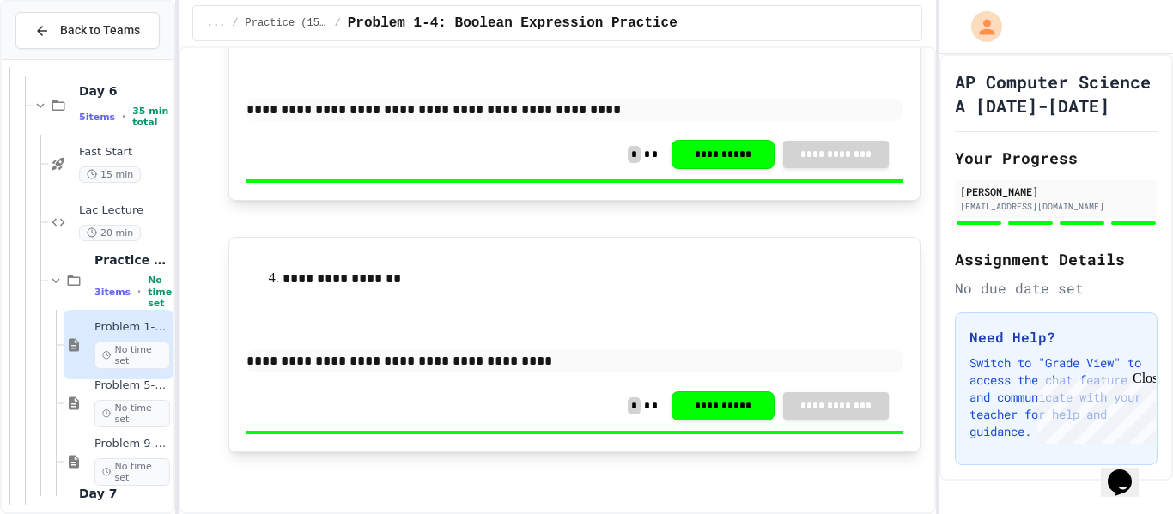
scroll to position [474, 0]
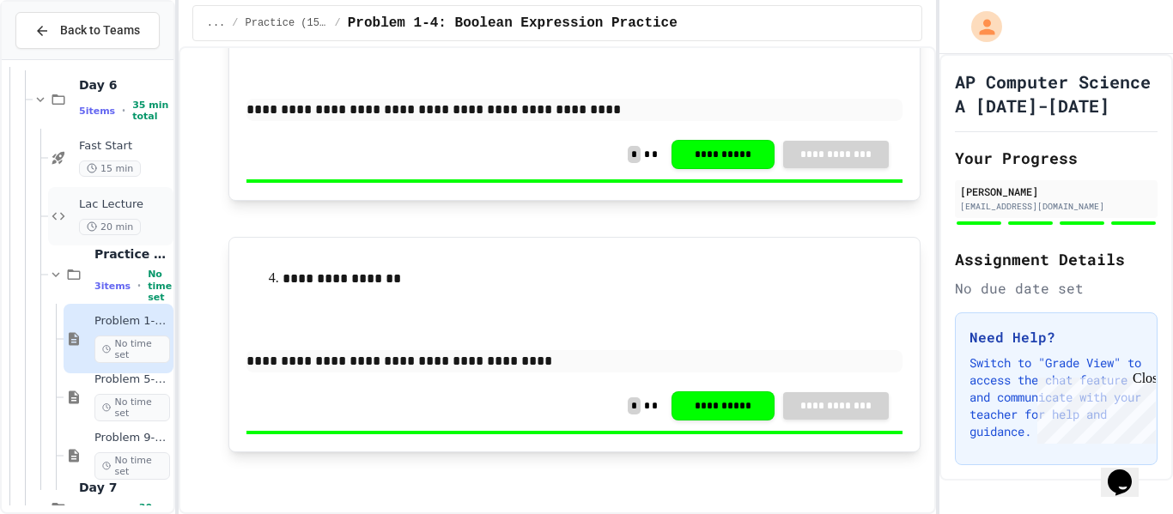
click at [126, 200] on span "Lac Lecture" at bounding box center [124, 205] width 91 height 15
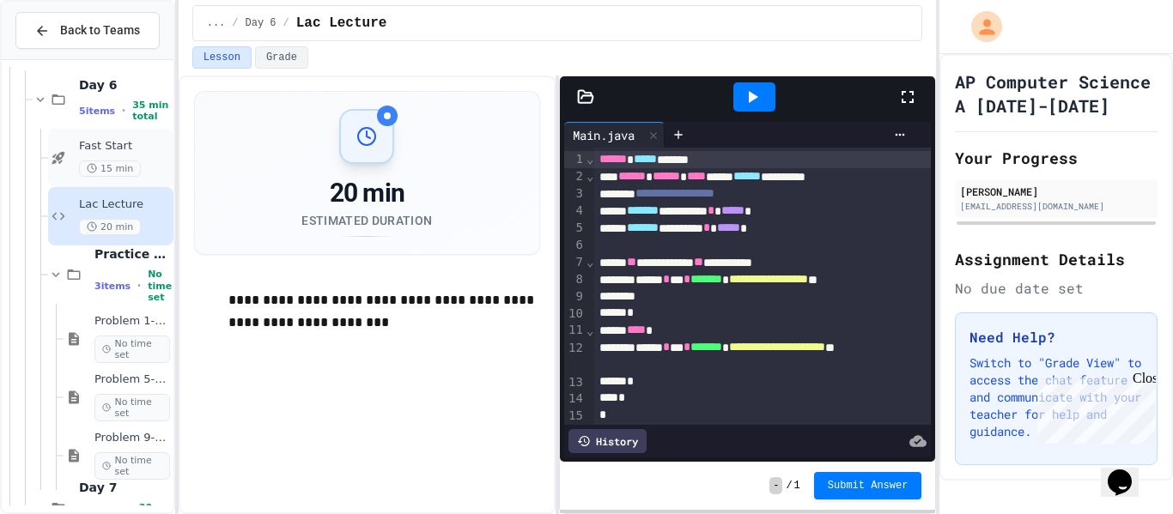
click at [105, 165] on span "15 min" at bounding box center [110, 169] width 62 height 16
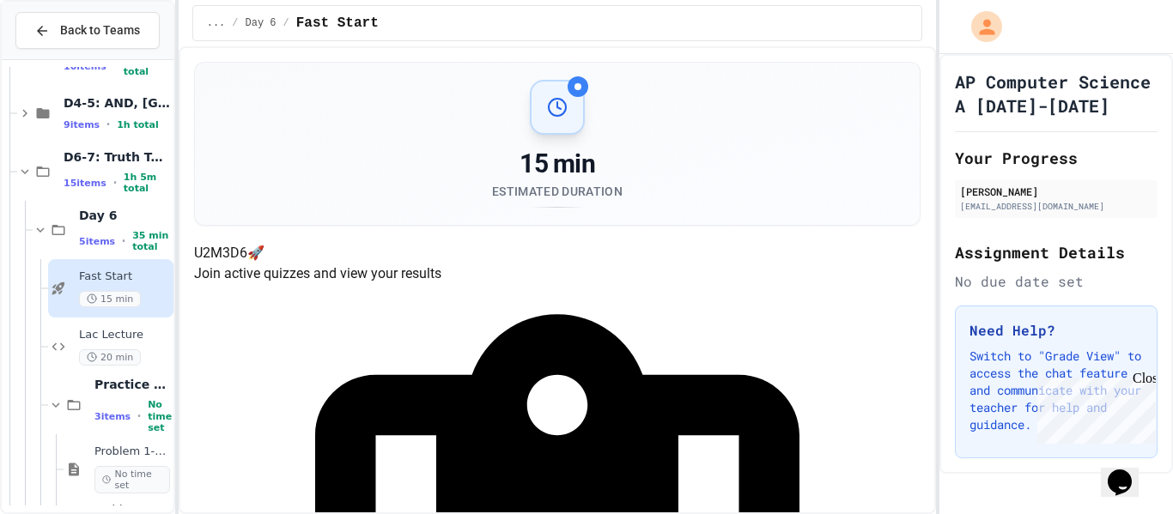
scroll to position [337, 0]
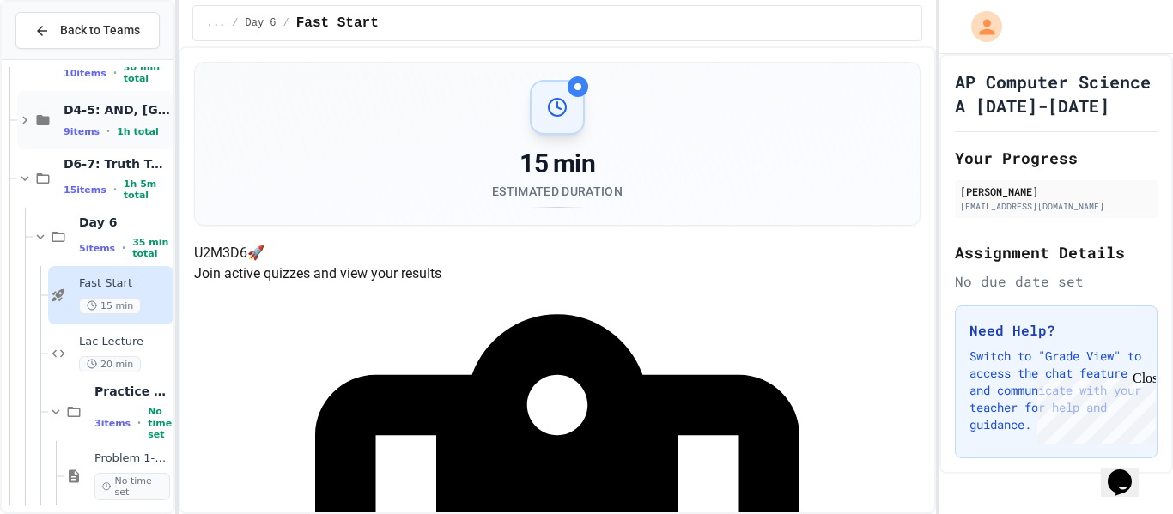
click at [97, 130] on div "9 items • 1h total" at bounding box center [117, 132] width 106 height 14
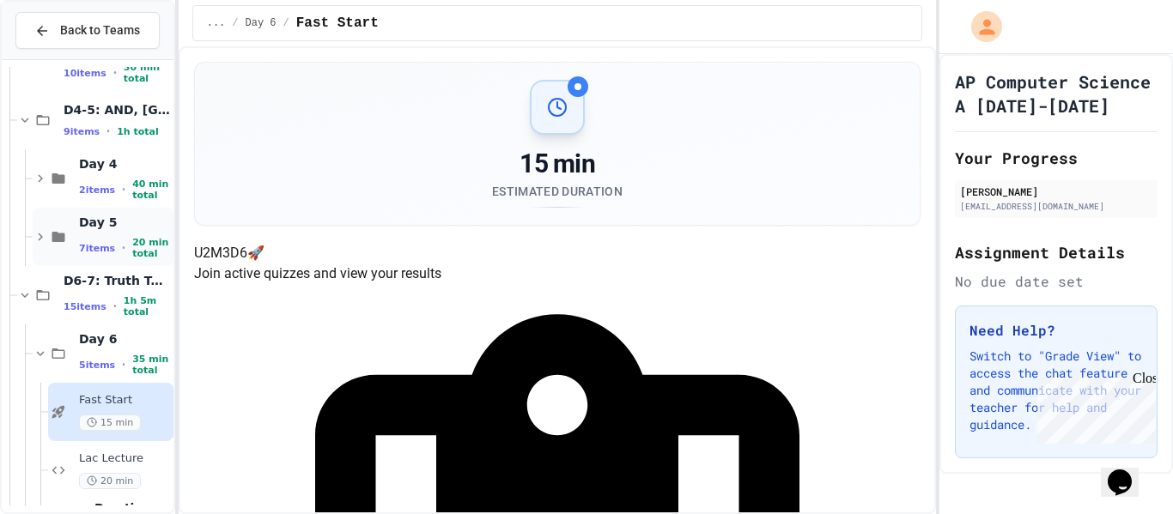
click at [68, 232] on icon at bounding box center [58, 236] width 21 height 15
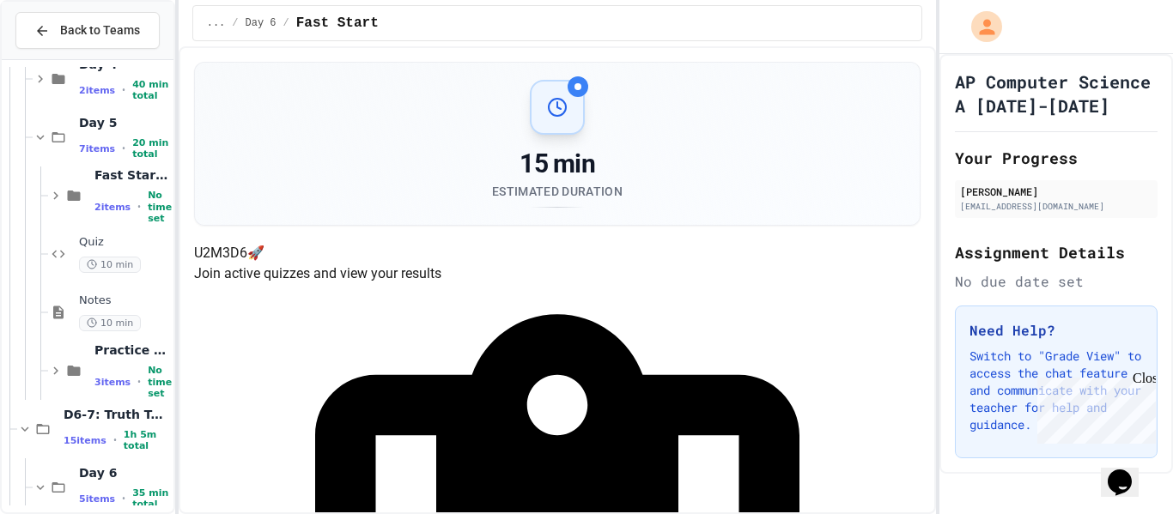
scroll to position [455, 0]
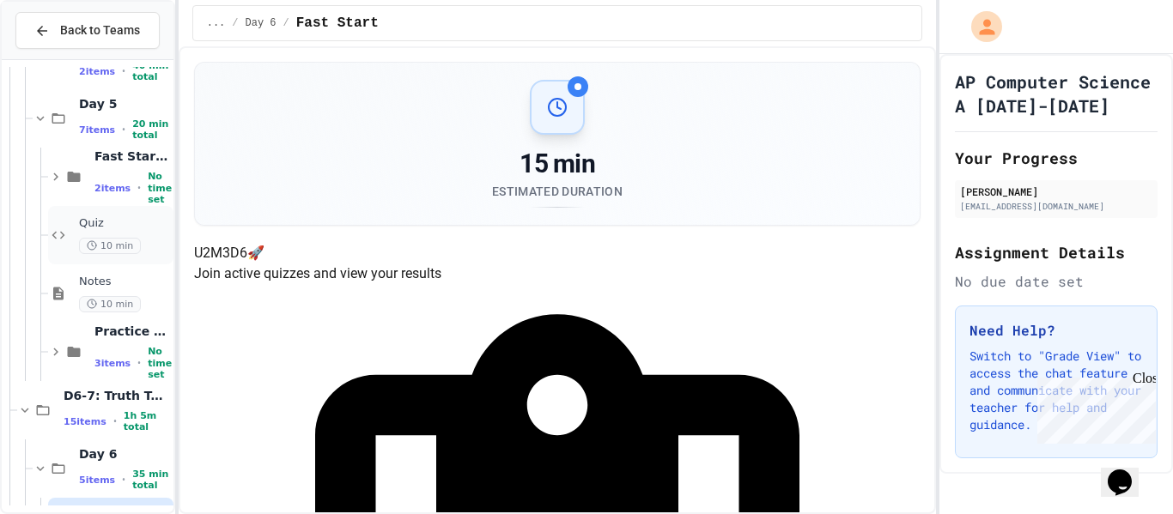
click at [127, 240] on span "10 min" at bounding box center [110, 246] width 62 height 16
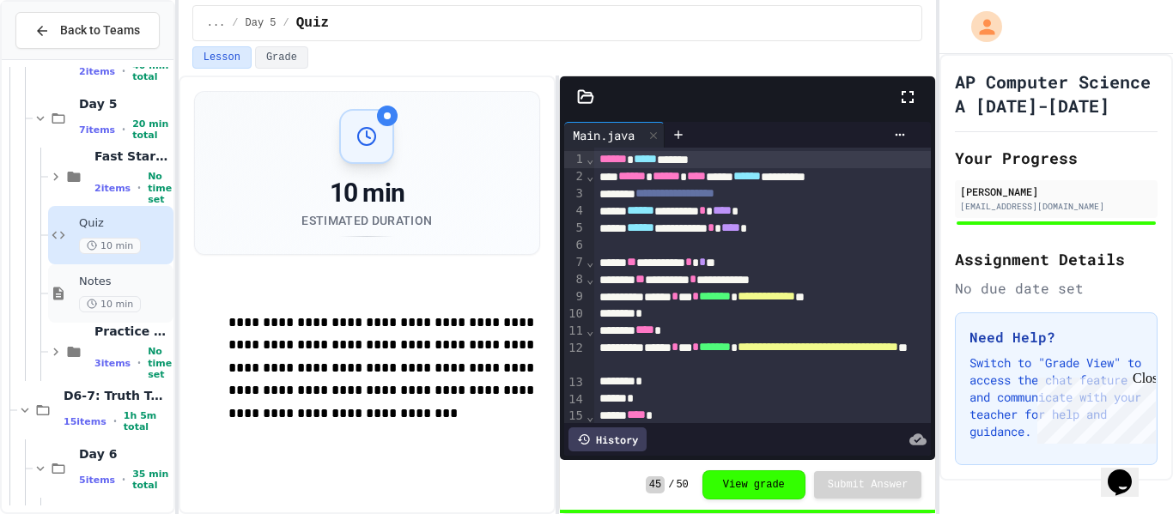
click at [116, 286] on span "Notes" at bounding box center [124, 282] width 91 height 15
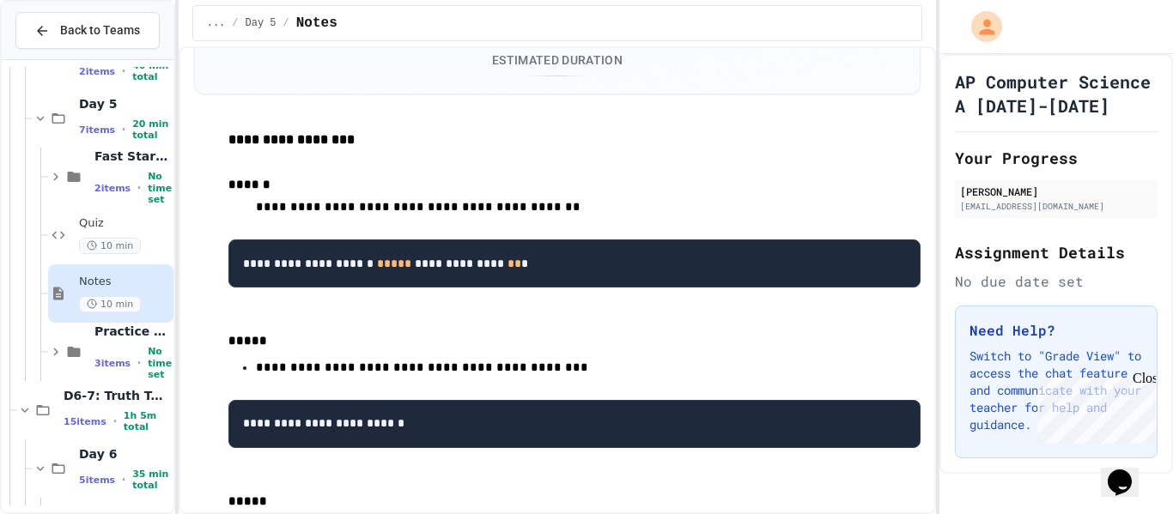
scroll to position [130, 0]
